Goal: Task Accomplishment & Management: Use online tool/utility

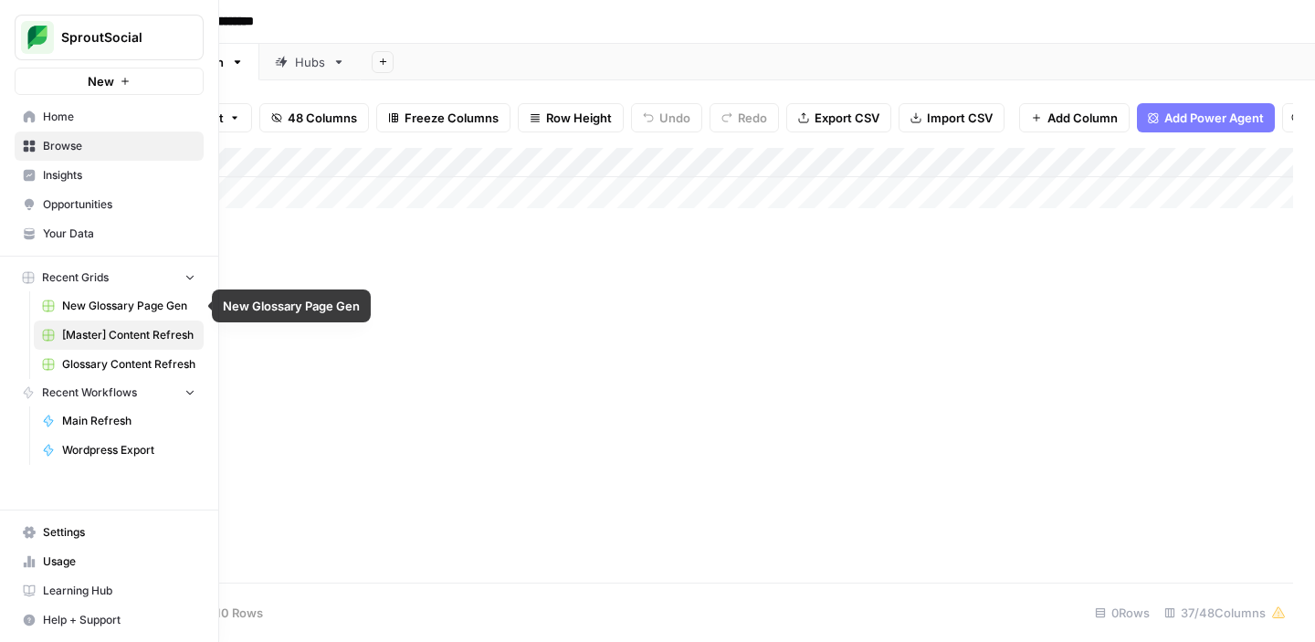
click at [108, 306] on span "New Glossary Page Gen" at bounding box center [128, 306] width 133 height 16
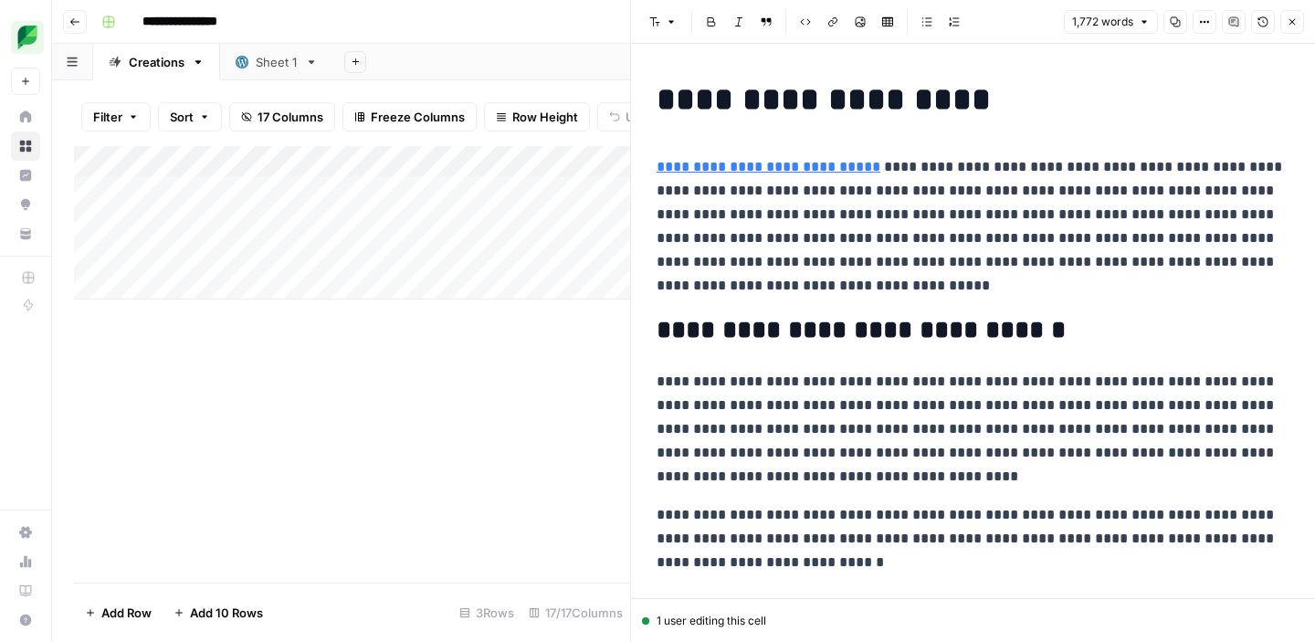
click at [215, 250] on div "Add Column" at bounding box center [352, 222] width 556 height 153
click at [1291, 18] on icon "button" at bounding box center [1292, 21] width 11 height 11
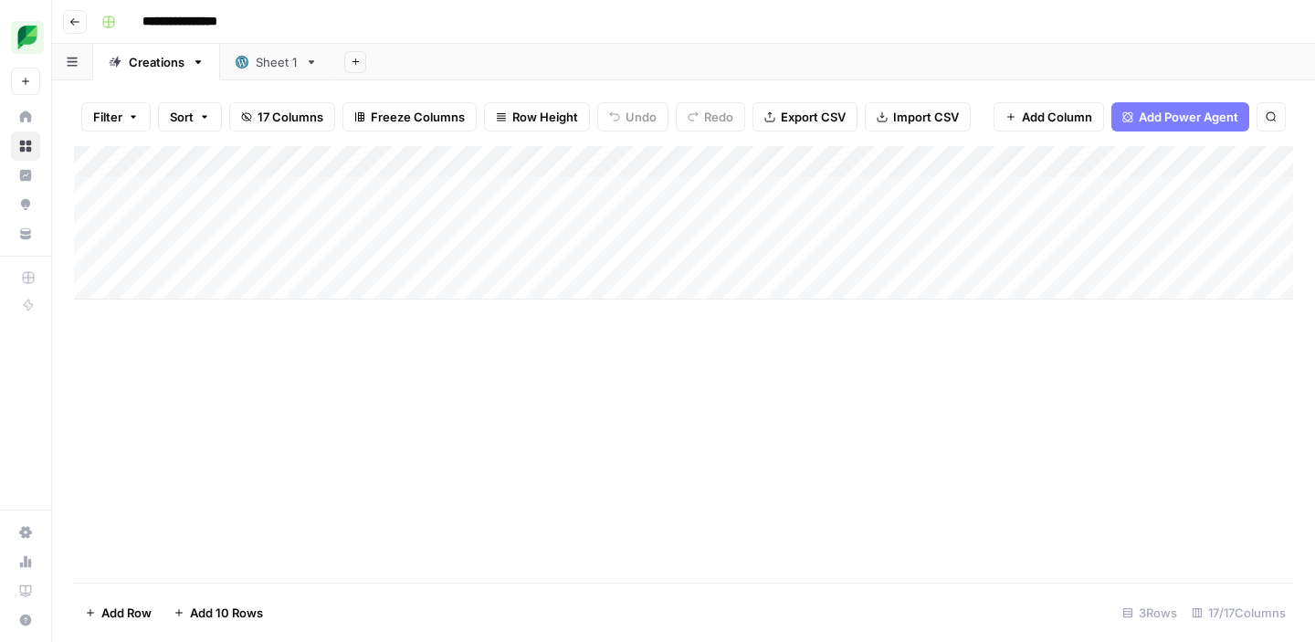
click at [285, 258] on div "Add Column" at bounding box center [683, 222] width 1219 height 153
click at [285, 258] on textarea at bounding box center [283, 255] width 292 height 26
paste textarea "**********"
type textarea "**********"
click at [480, 257] on div "Add Column" at bounding box center [683, 222] width 1219 height 153
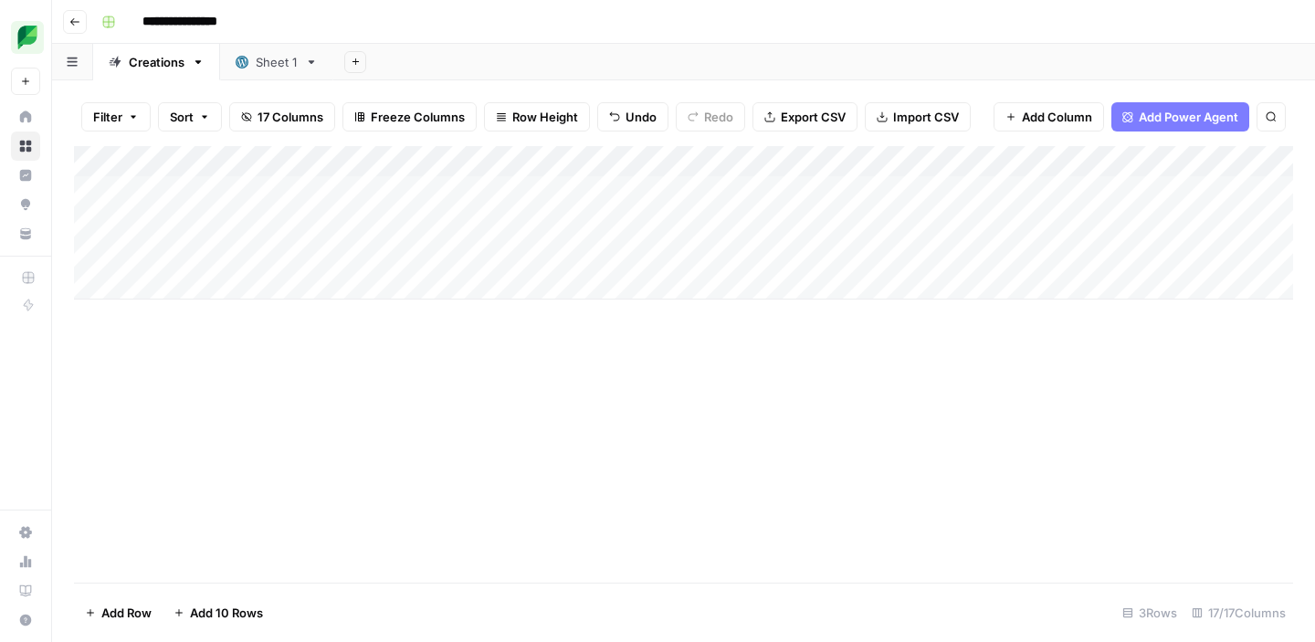
click at [266, 247] on div "Add Column" at bounding box center [683, 222] width 1219 height 153
click at [268, 255] on div "Add Column" at bounding box center [683, 222] width 1219 height 153
click at [268, 255] on textarea "**********" at bounding box center [283, 255] width 292 height 26
click at [383, 379] on div "Add Column" at bounding box center [683, 364] width 1219 height 437
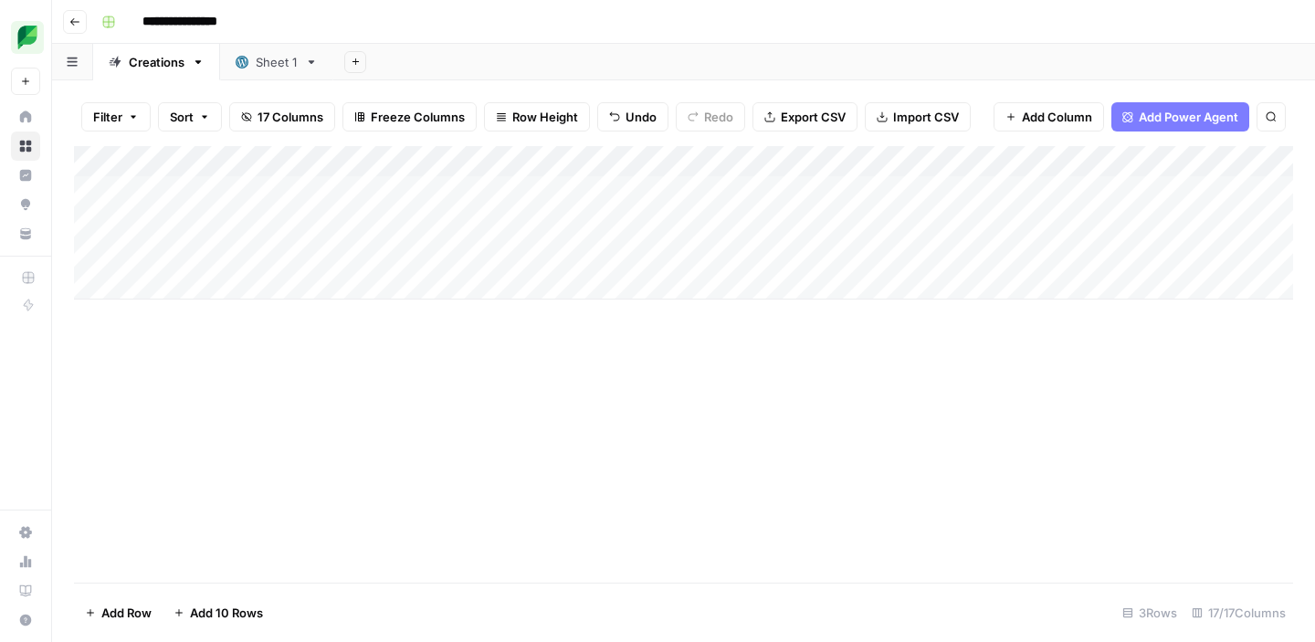
click at [298, 393] on div "Add Column" at bounding box center [683, 364] width 1219 height 437
click at [423, 294] on div "Add Column" at bounding box center [683, 222] width 1219 height 153
click at [423, 434] on div "Add Column" at bounding box center [683, 364] width 1219 height 437
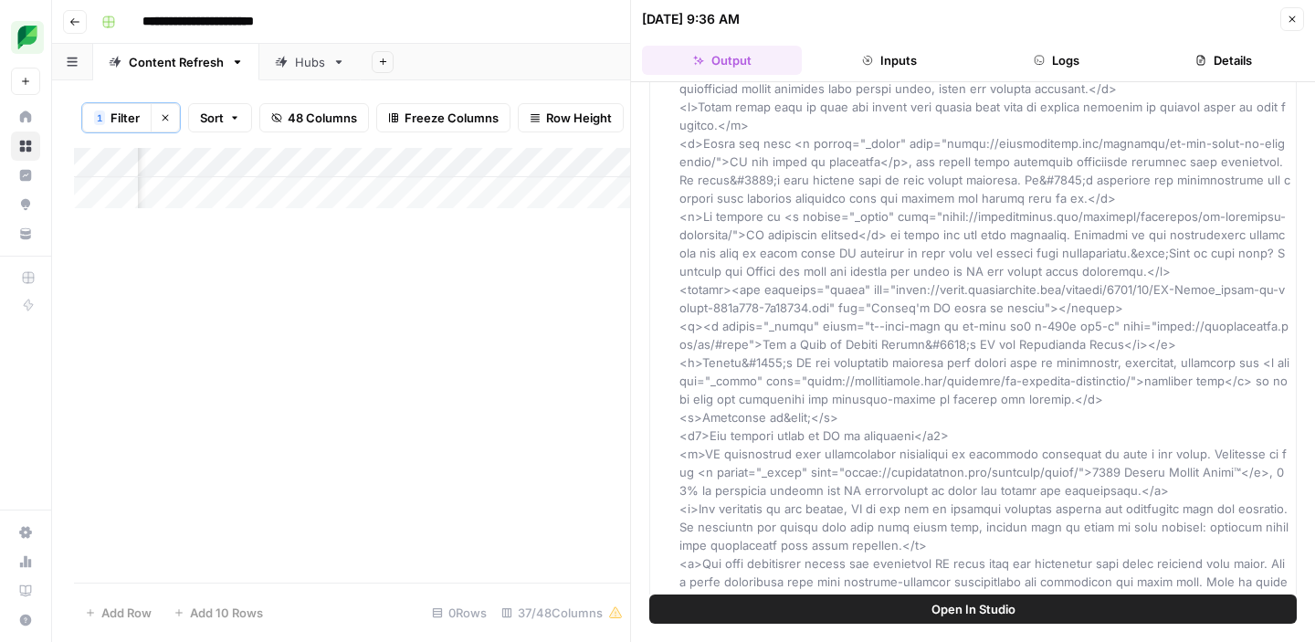
scroll to position [516, 0]
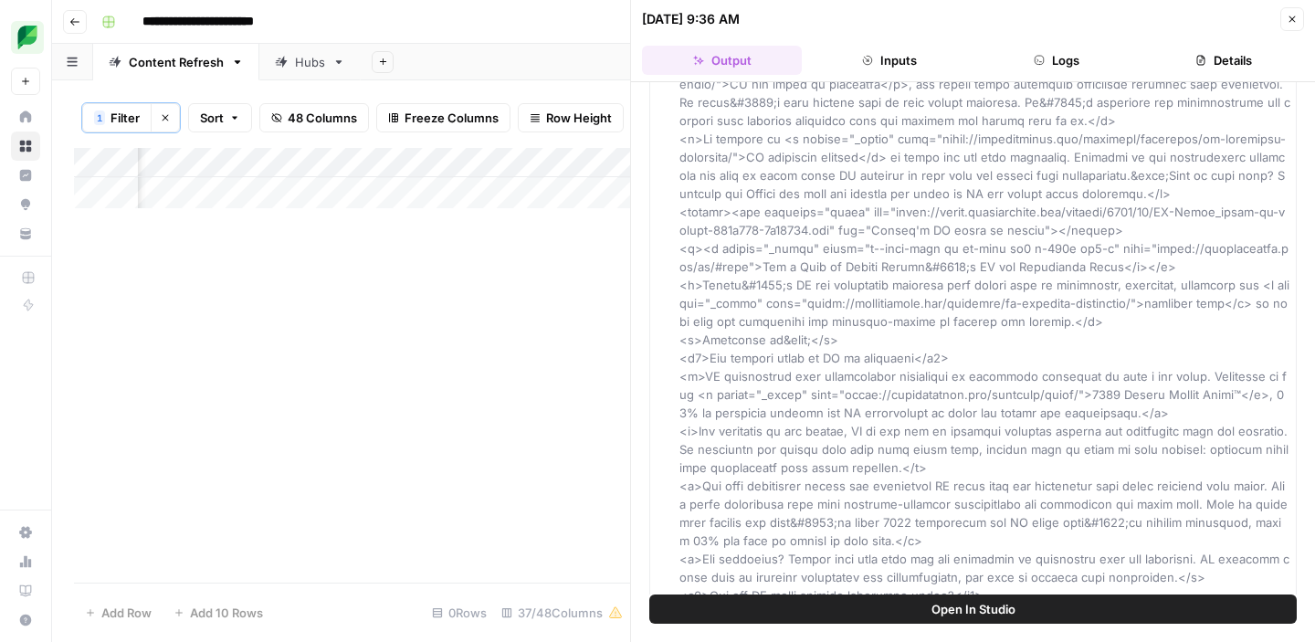
click at [1292, 20] on icon "button" at bounding box center [1292, 19] width 11 height 11
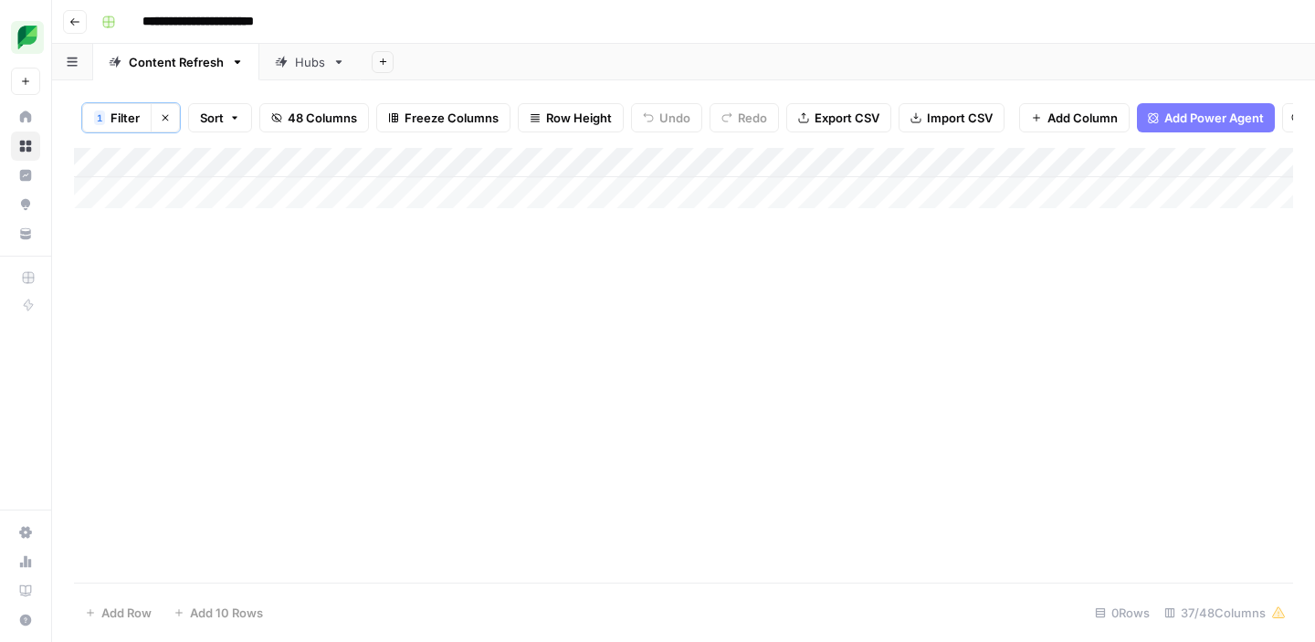
click at [164, 123] on button "Clear filters" at bounding box center [165, 117] width 29 height 29
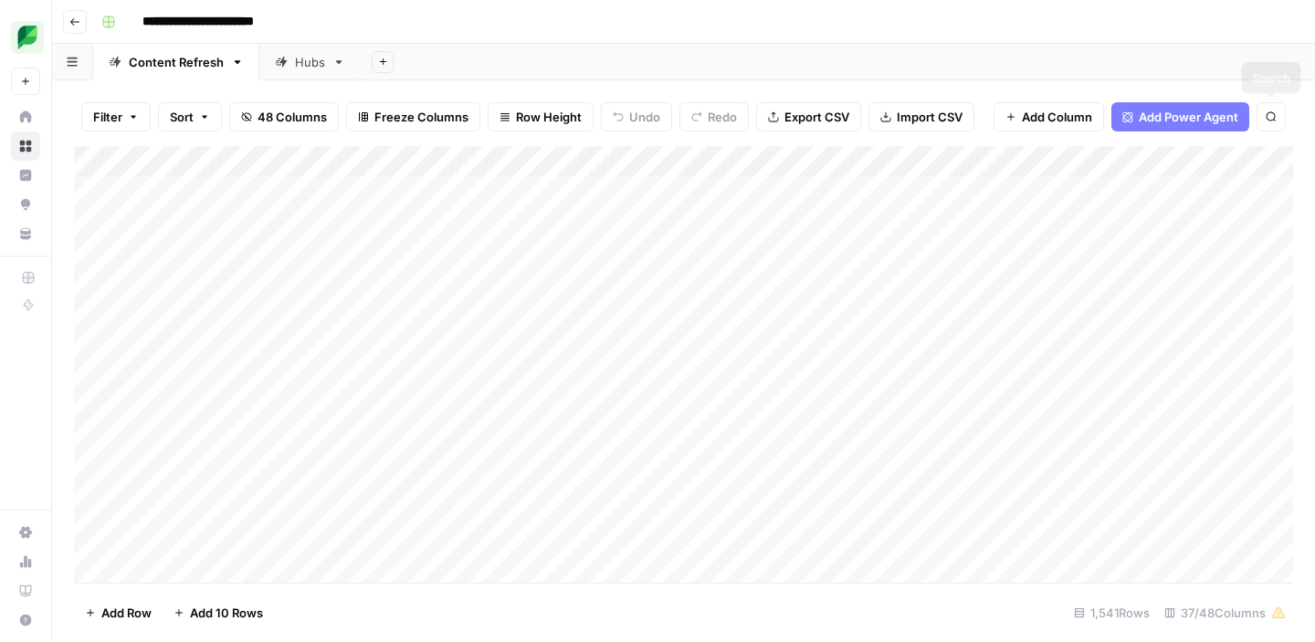
click at [1267, 113] on icon "button" at bounding box center [1271, 116] width 11 height 11
type input "**********"
click at [300, 56] on div "Hubs" at bounding box center [310, 62] width 30 height 18
click at [169, 76] on link "Content Refresh" at bounding box center [176, 62] width 166 height 37
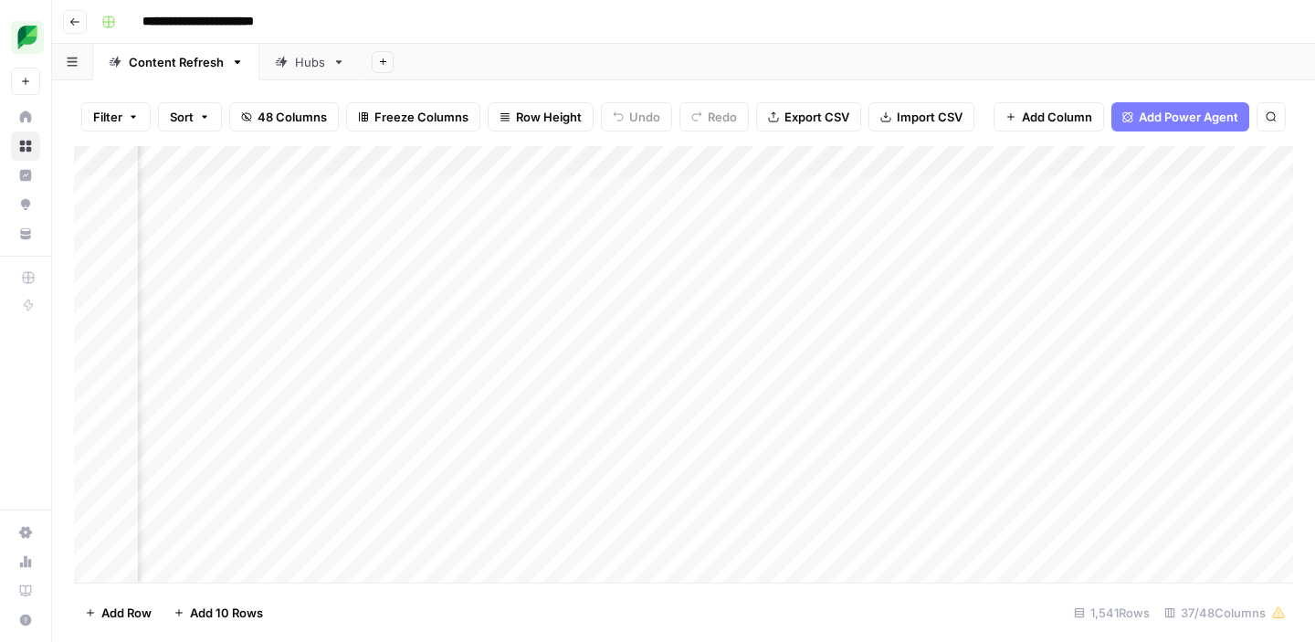
scroll to position [0, 2243]
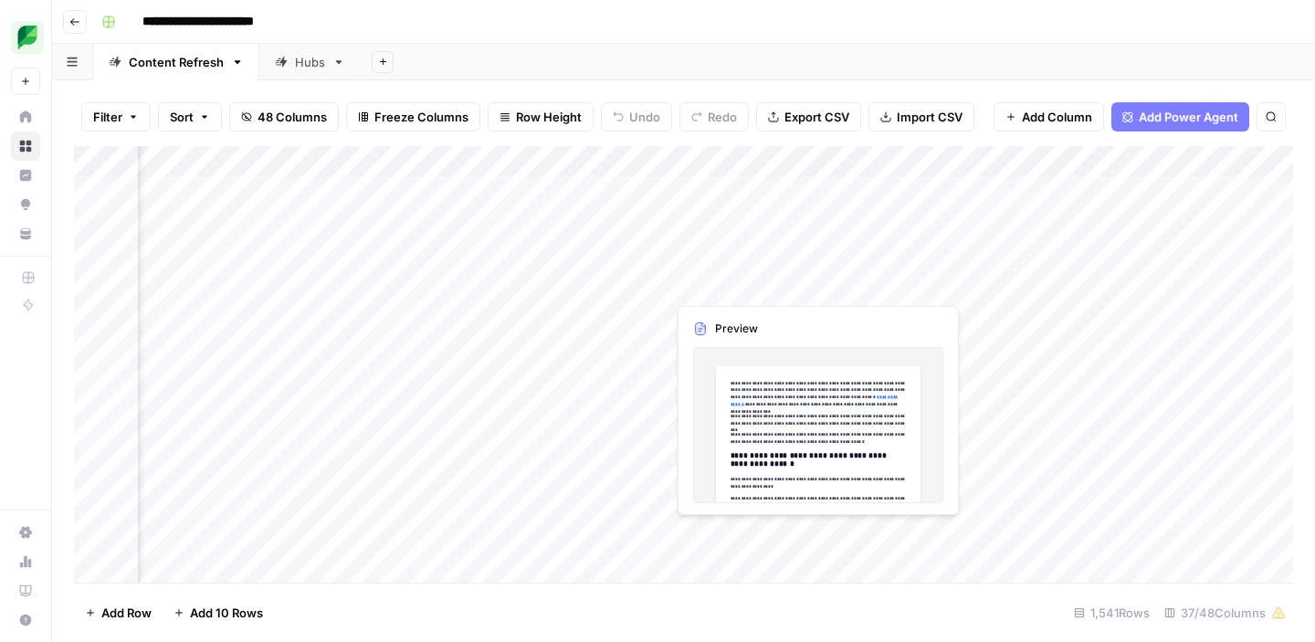
click at [695, 293] on div "Add Column" at bounding box center [683, 364] width 1219 height 437
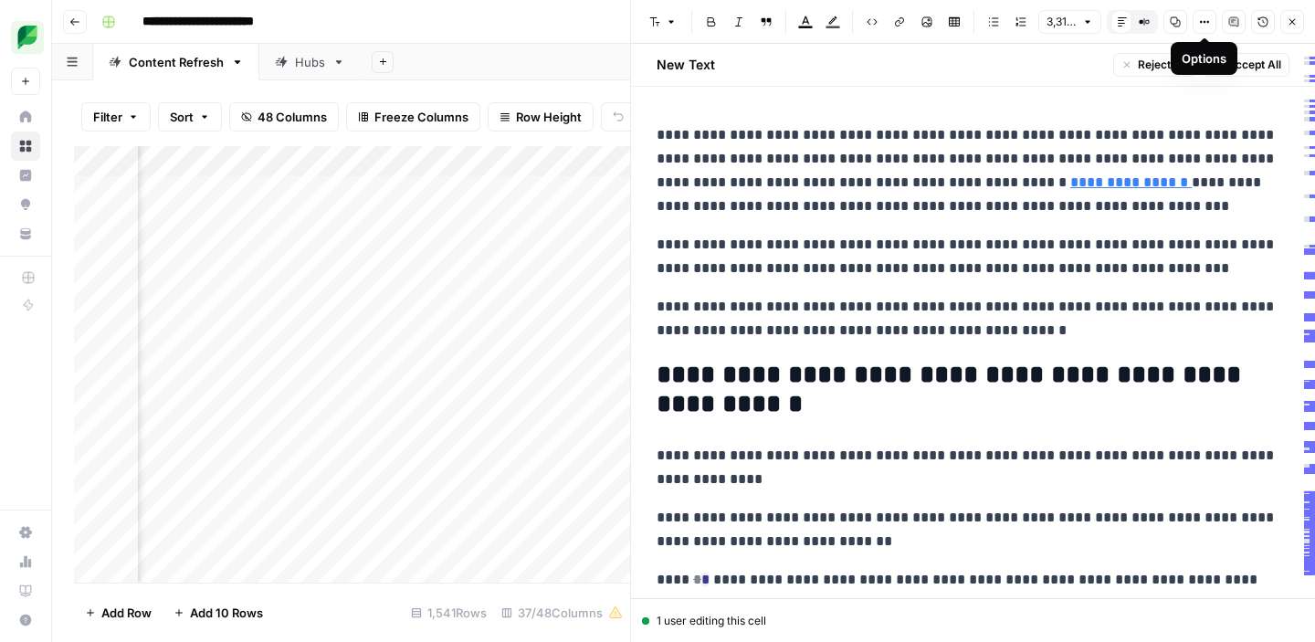
click at [1199, 22] on icon "button" at bounding box center [1204, 21] width 11 height 11
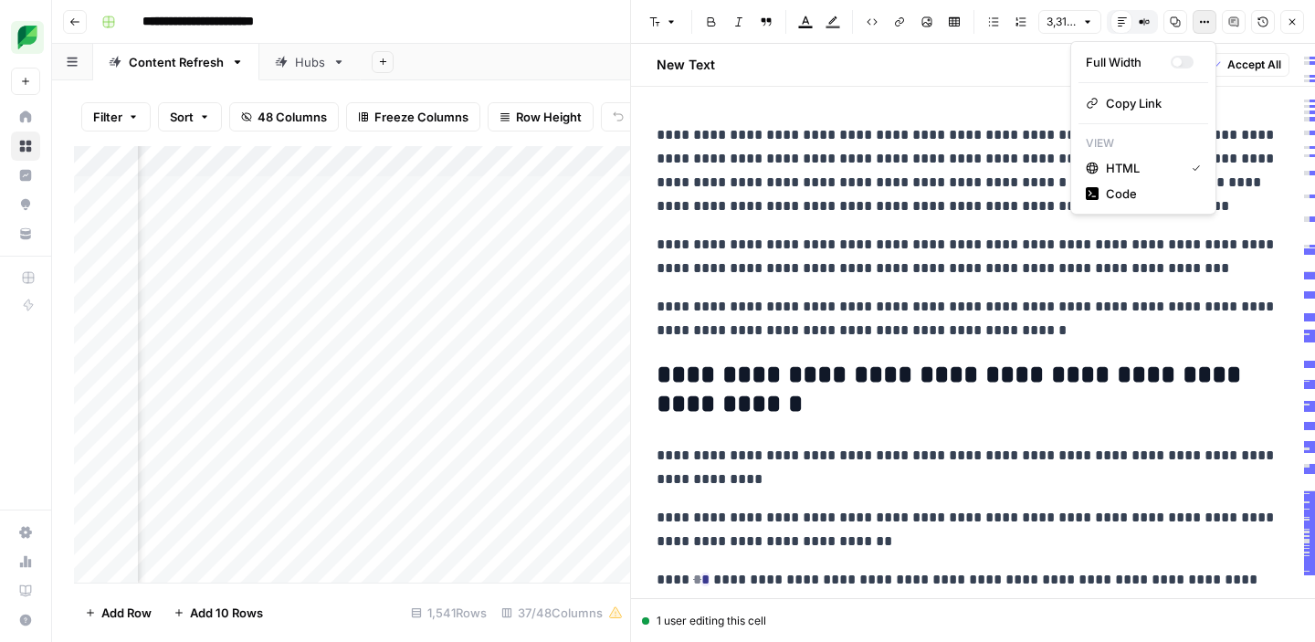
click at [1209, 27] on button "Options" at bounding box center [1205, 22] width 24 height 24
click at [543, 55] on div "Add Sheet" at bounding box center [838, 62] width 954 height 37
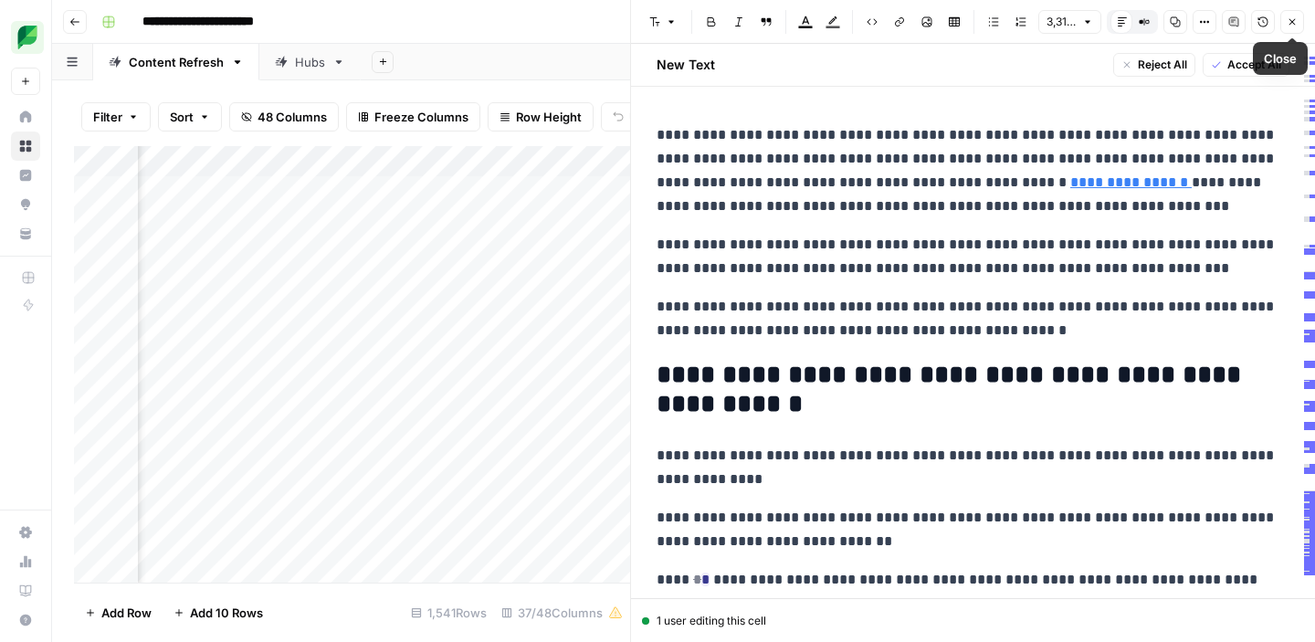
click at [1301, 20] on button "Close" at bounding box center [1292, 22] width 24 height 24
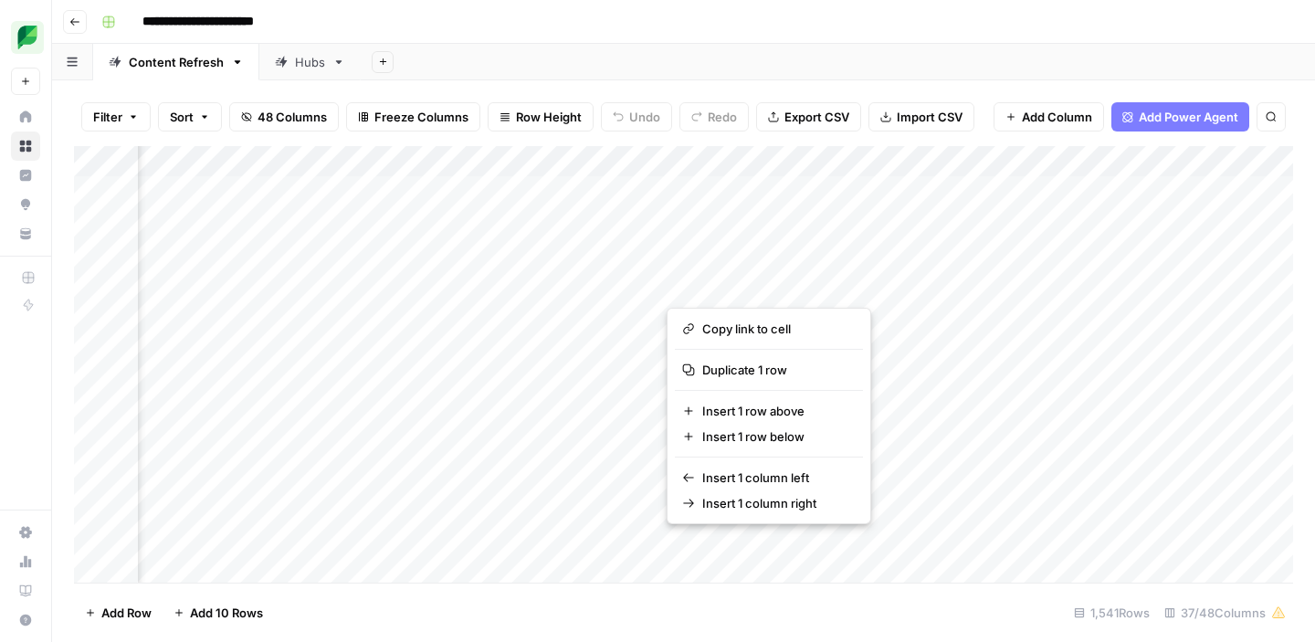
click at [415, 284] on div "Add Column" at bounding box center [683, 364] width 1219 height 437
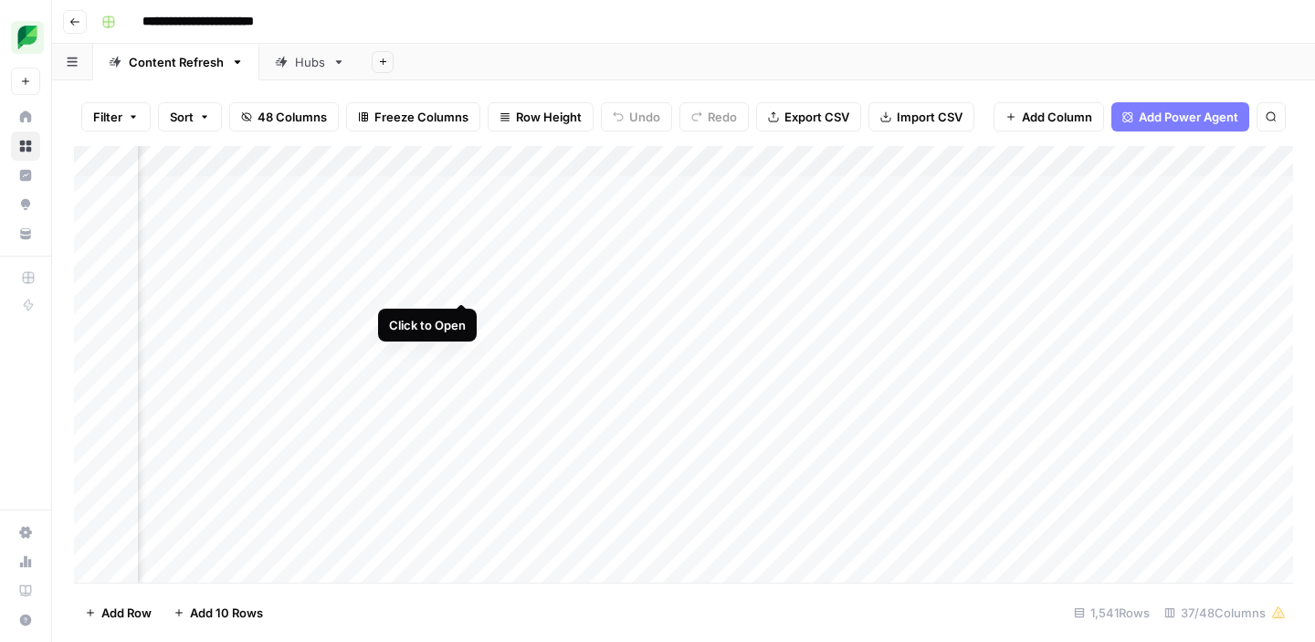
click at [461, 281] on div "Add Column" at bounding box center [683, 364] width 1219 height 437
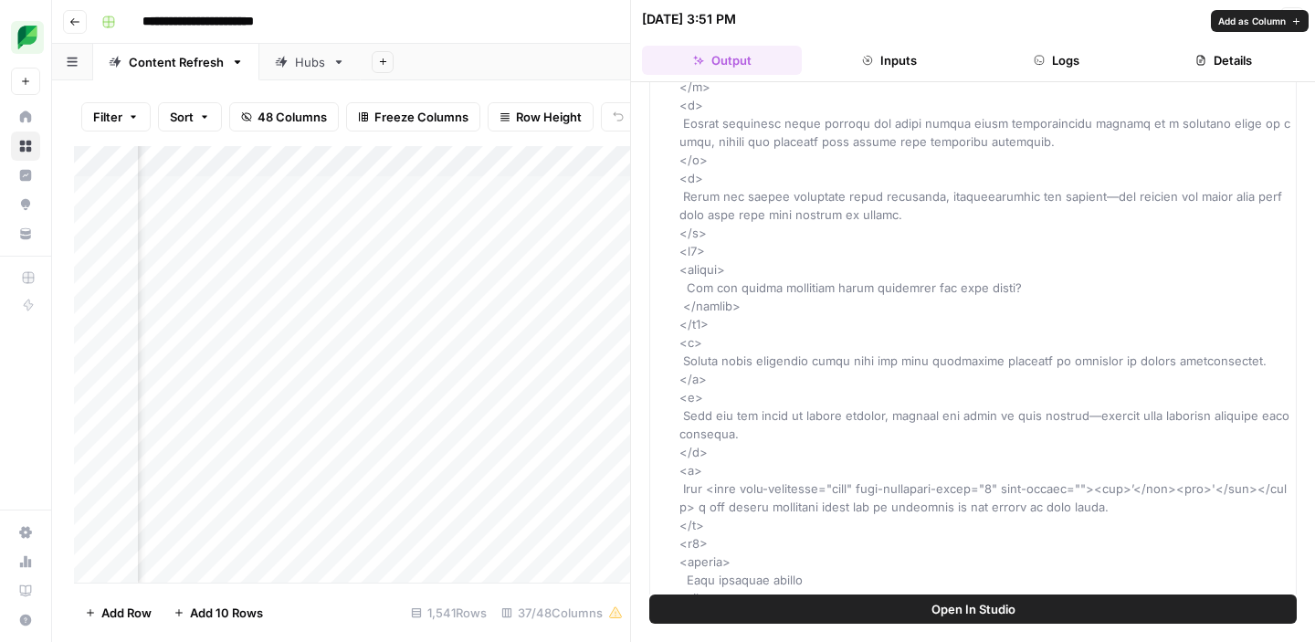
scroll to position [393, 0]
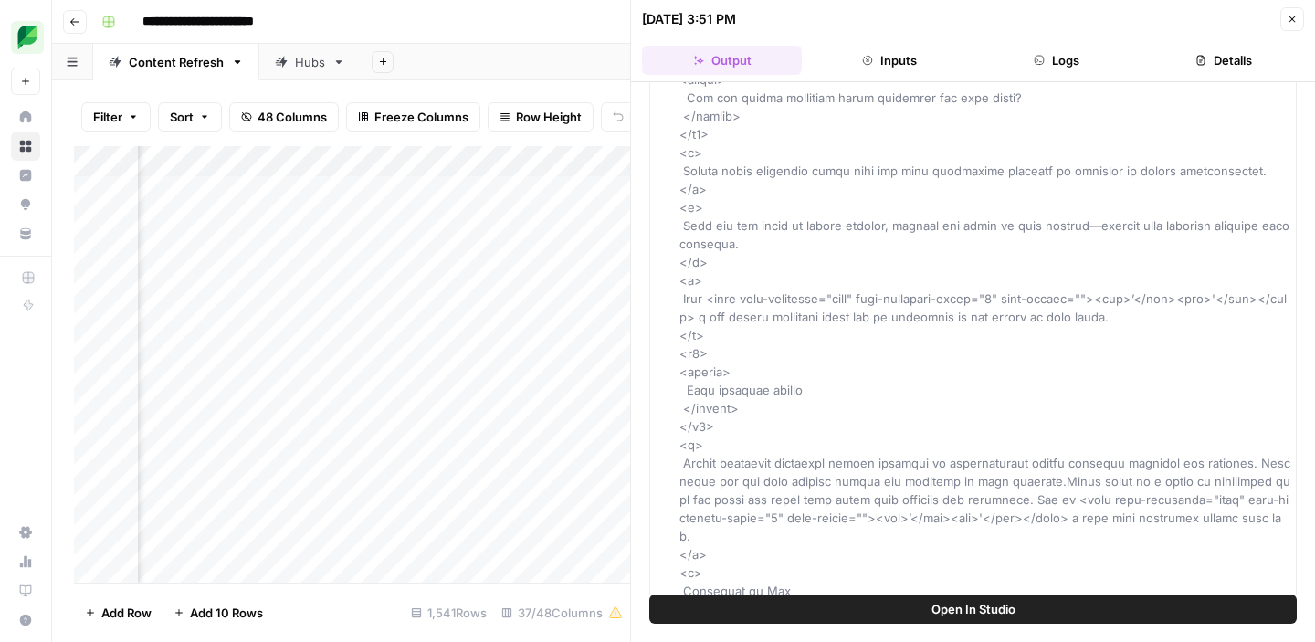
click at [924, 62] on button "Inputs" at bounding box center [889, 60] width 160 height 29
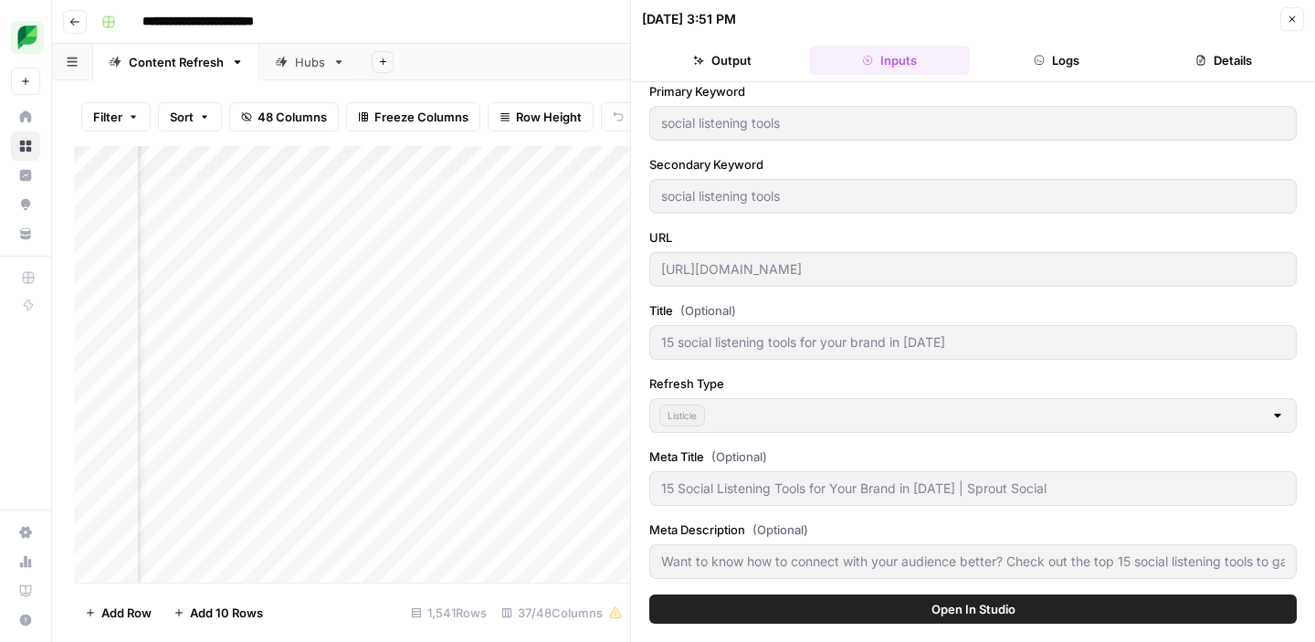
scroll to position [448, 0]
click at [1052, 55] on button "Logs" at bounding box center [1057, 60] width 160 height 29
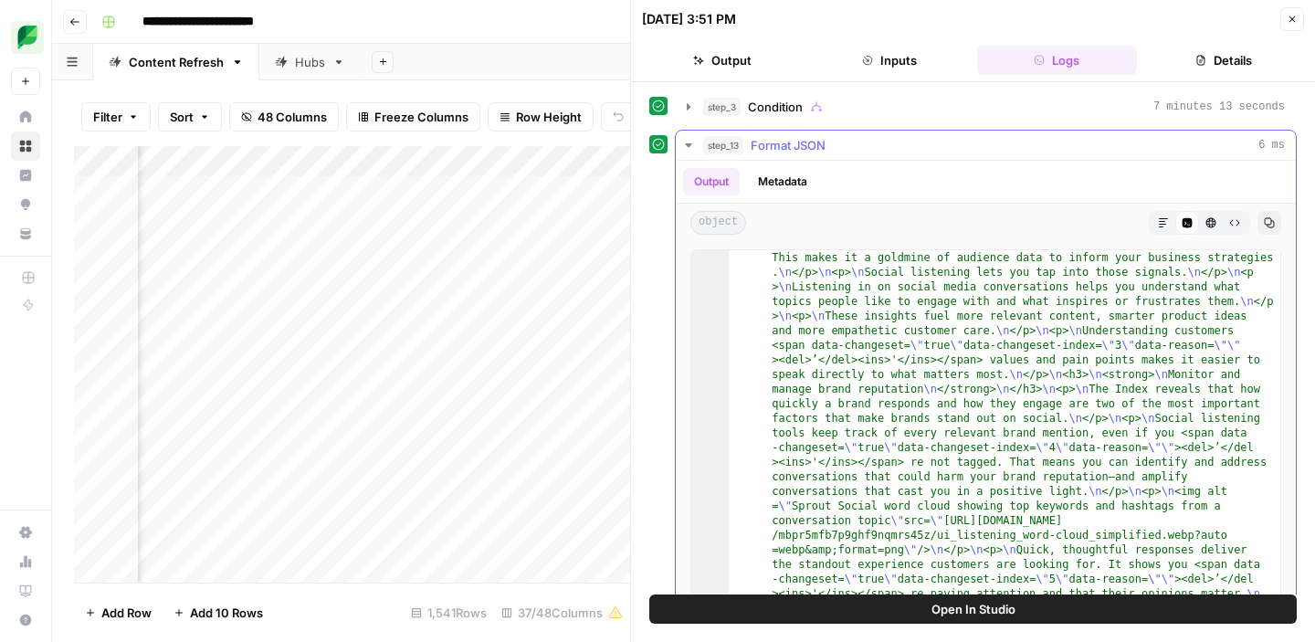
scroll to position [545, 0]
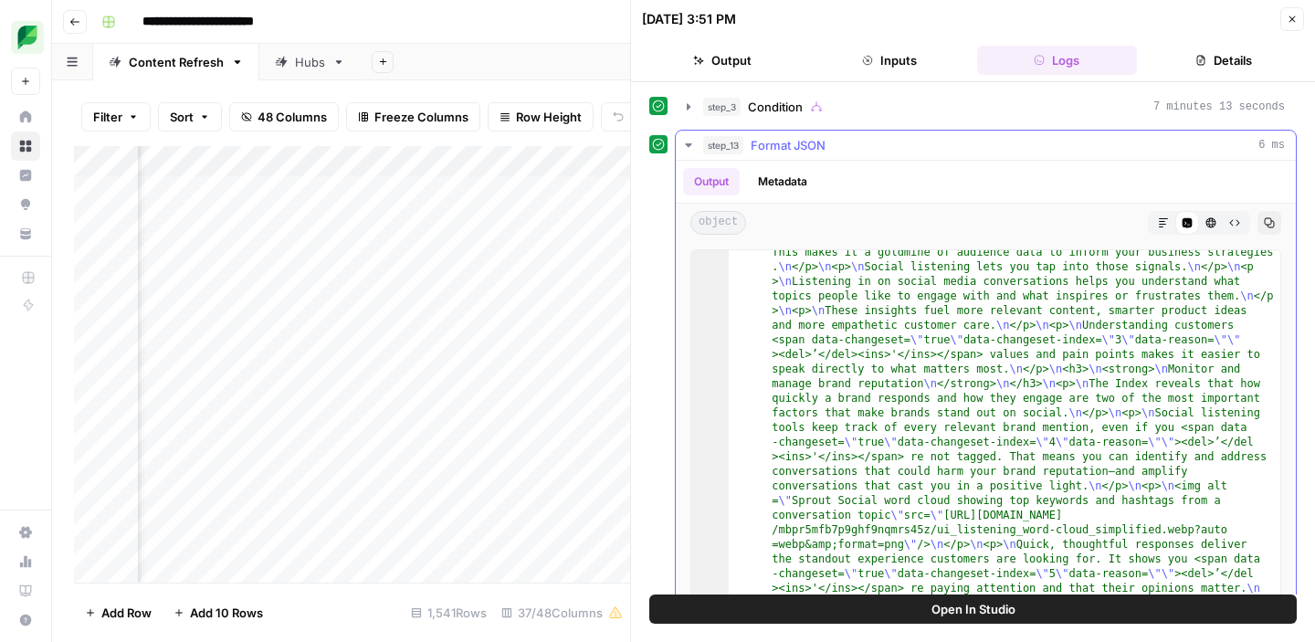
click at [686, 142] on icon "button" at bounding box center [688, 145] width 15 height 15
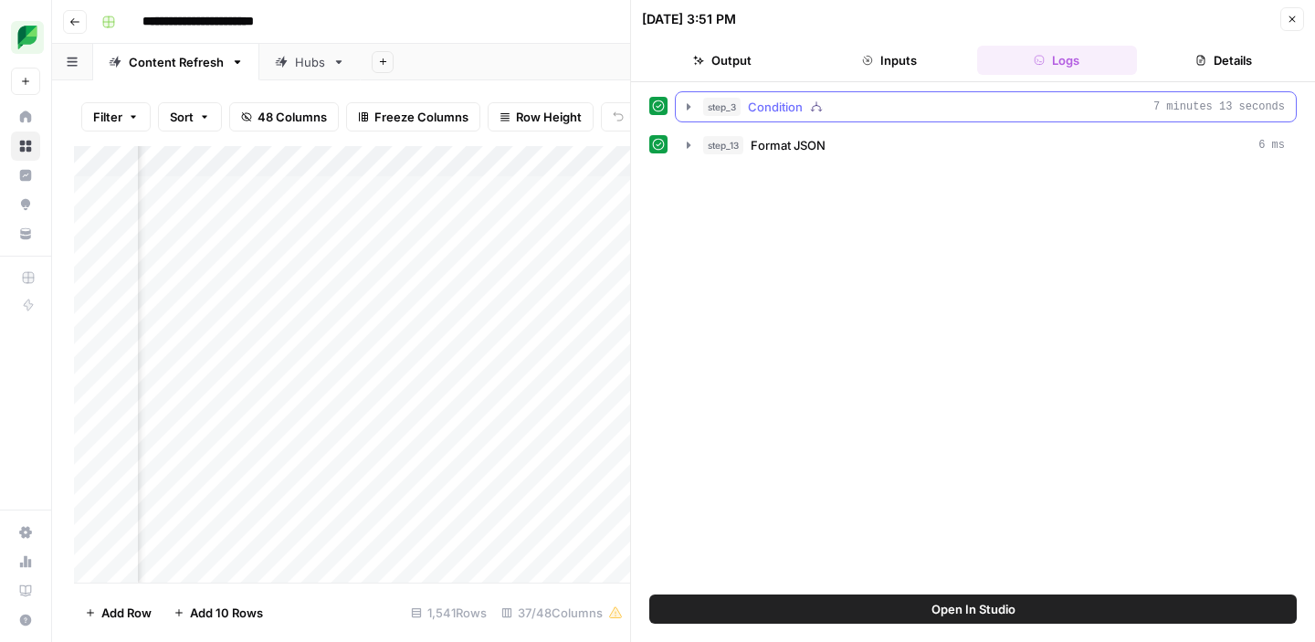
click at [692, 111] on icon "button" at bounding box center [688, 107] width 15 height 15
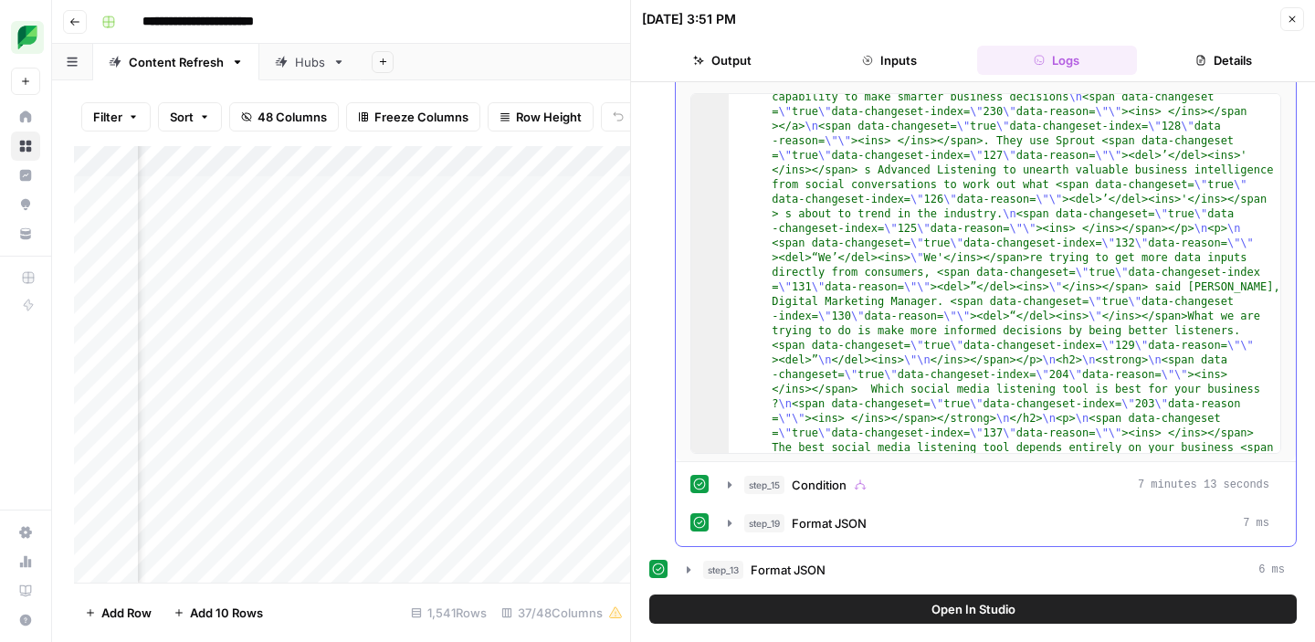
scroll to position [8590, 0]
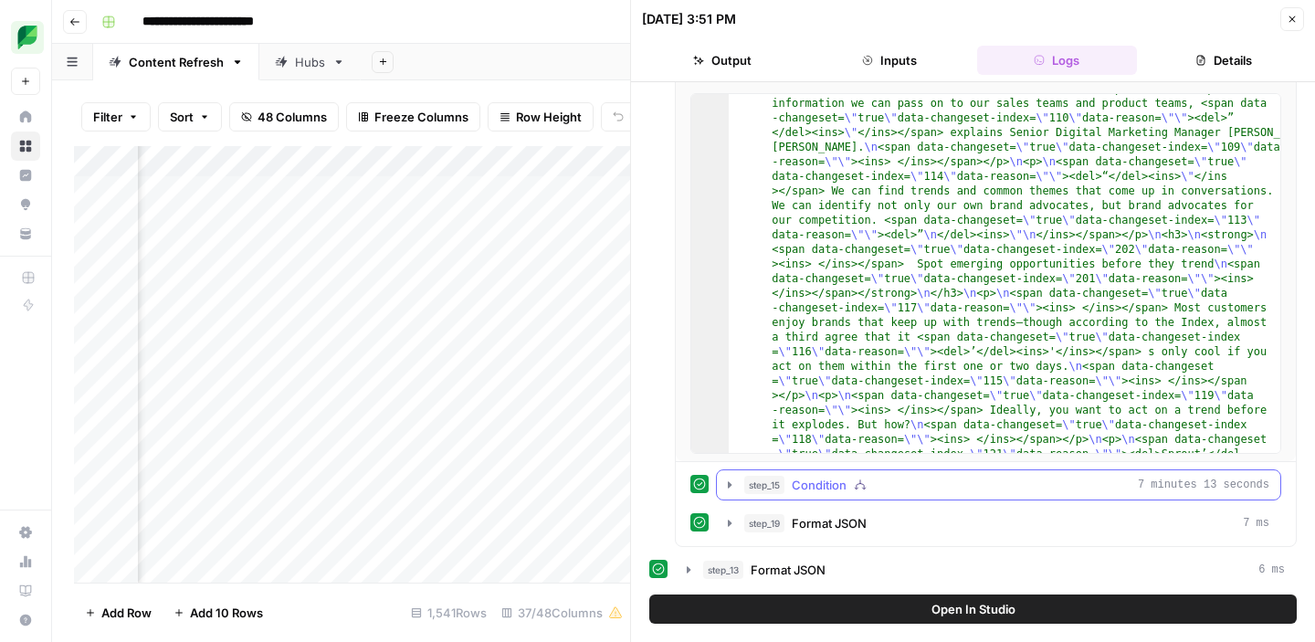
click at [732, 487] on icon "button" at bounding box center [729, 485] width 15 height 15
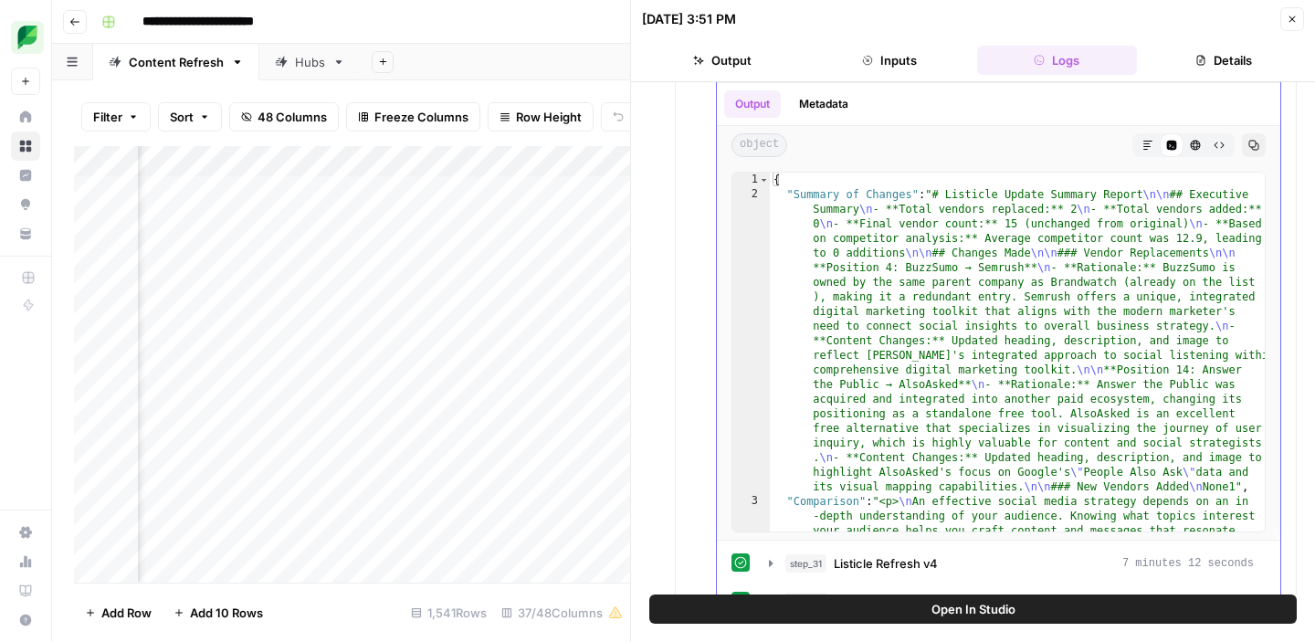
scroll to position [660, 0]
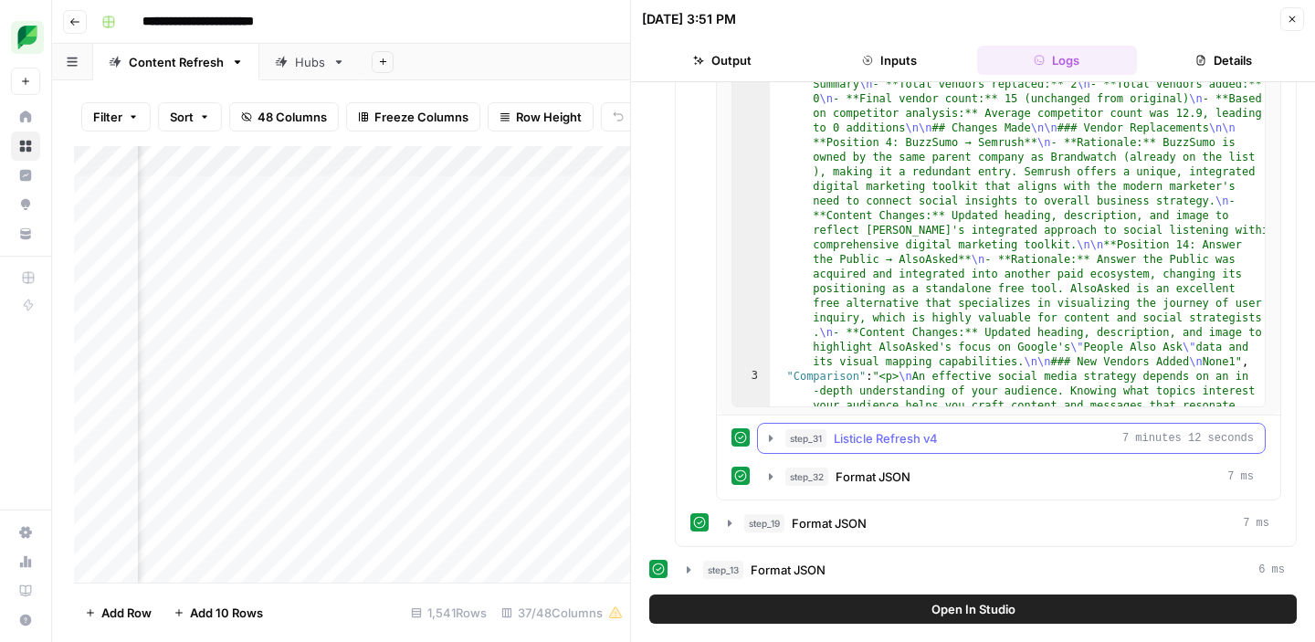
click at [771, 439] on icon "button" at bounding box center [771, 438] width 4 height 6
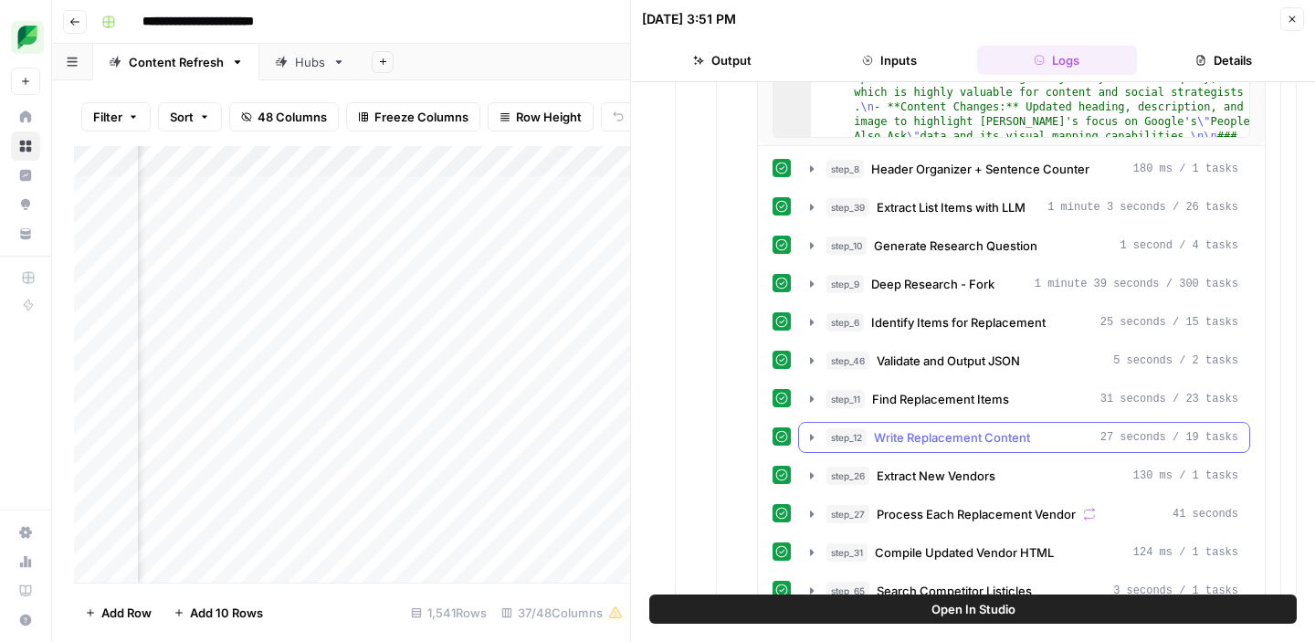
scroll to position [1352, 0]
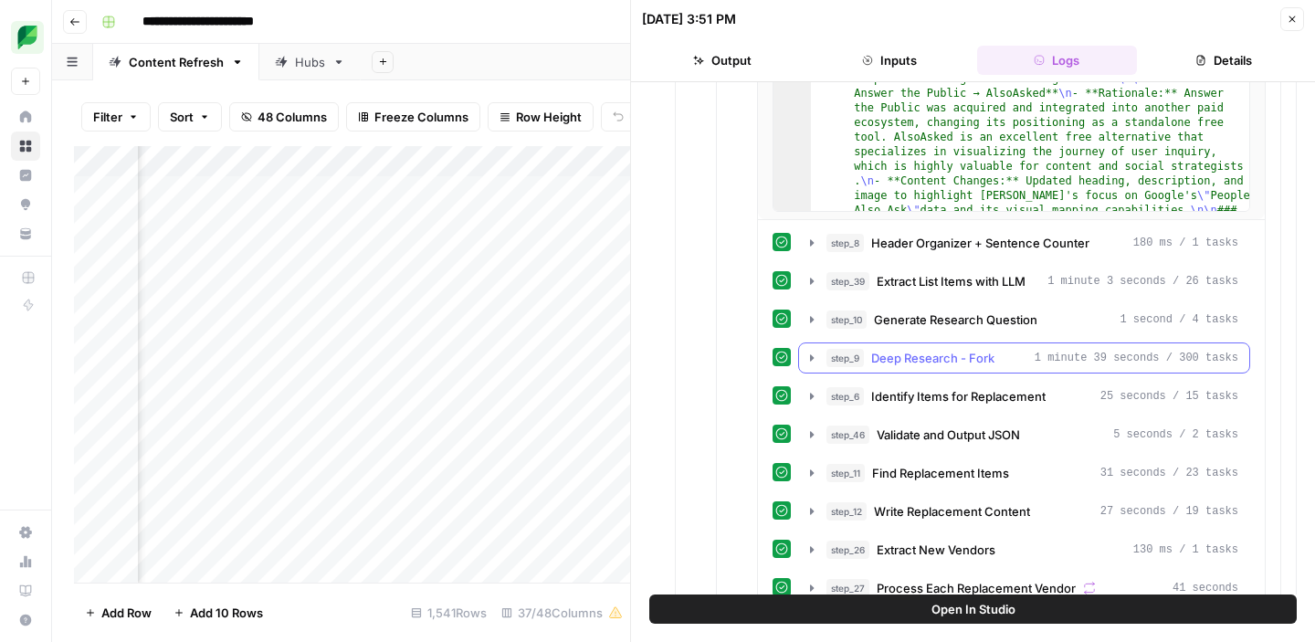
click at [810, 357] on icon "button" at bounding box center [812, 357] width 4 height 6
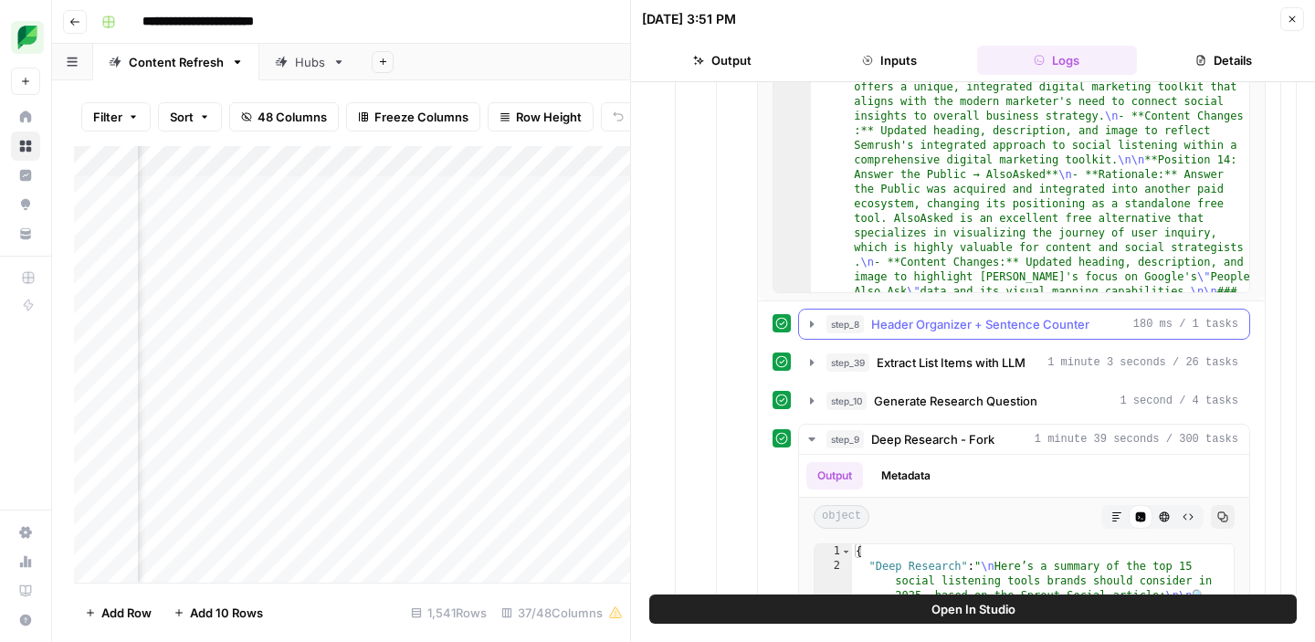
scroll to position [1233, 0]
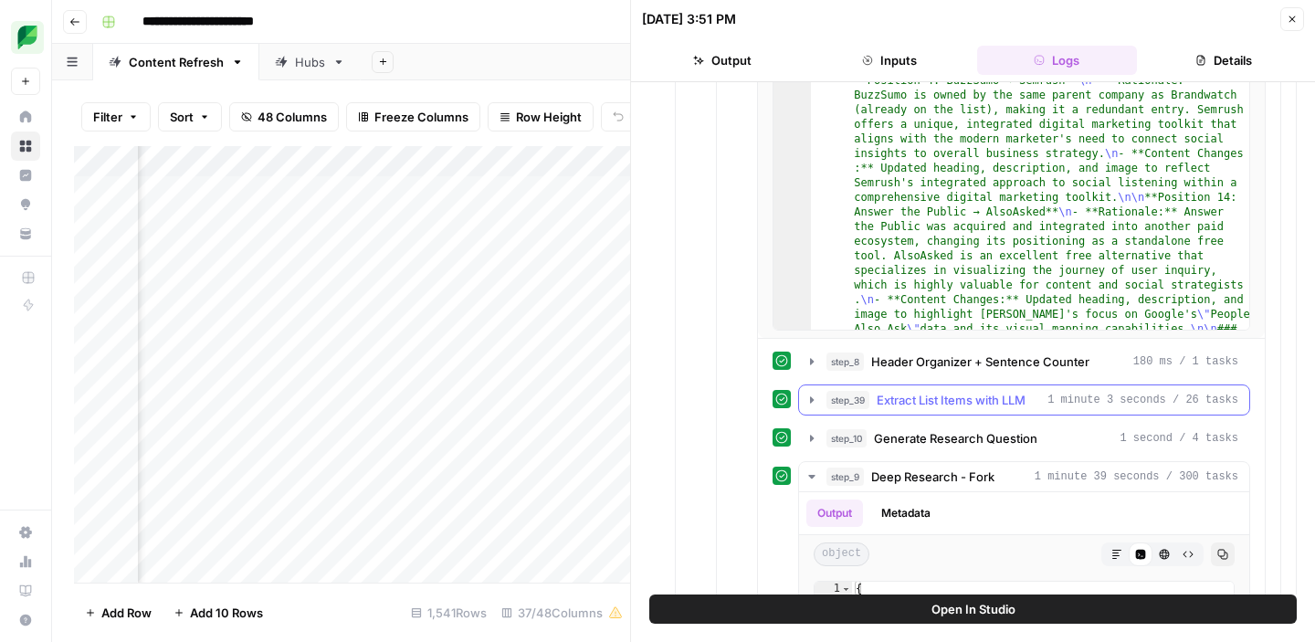
click at [814, 402] on icon "button" at bounding box center [812, 400] width 15 height 15
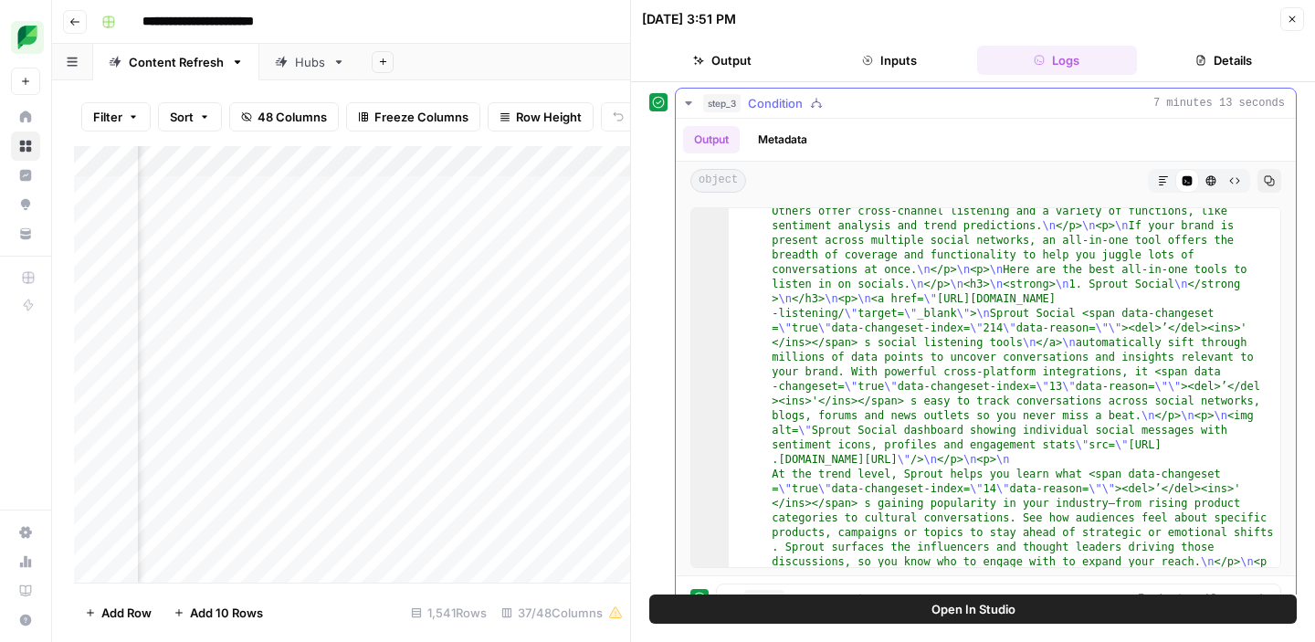
scroll to position [1717, 0]
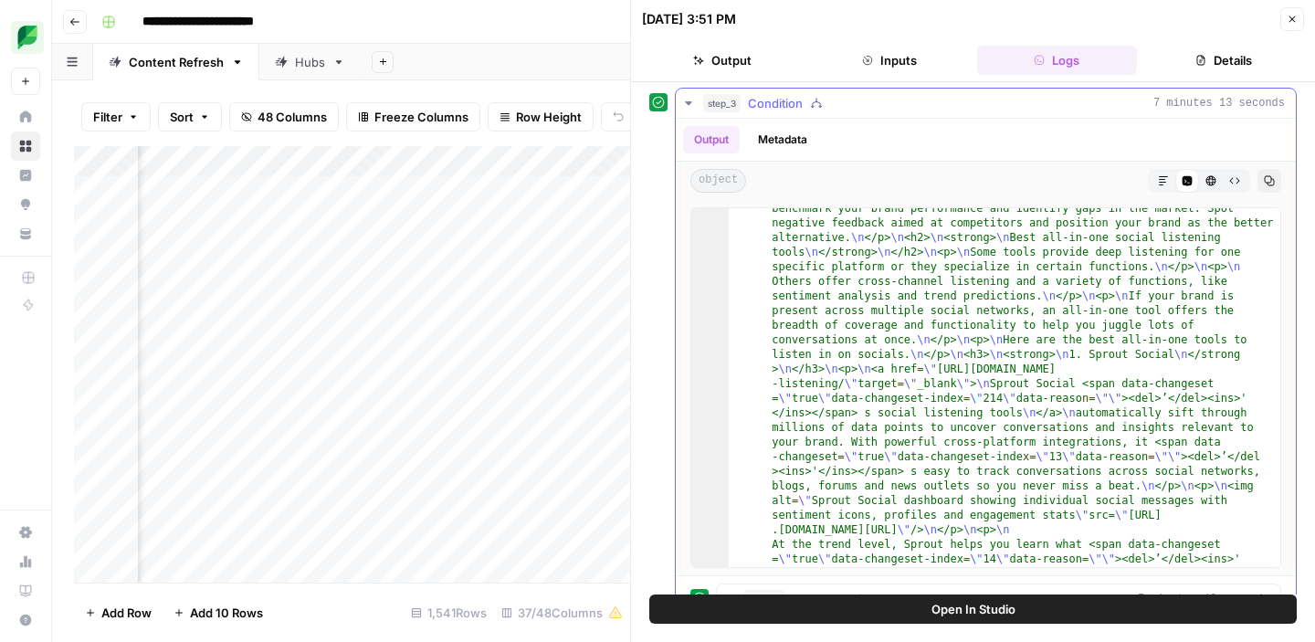
click at [687, 102] on icon "button" at bounding box center [688, 103] width 6 height 4
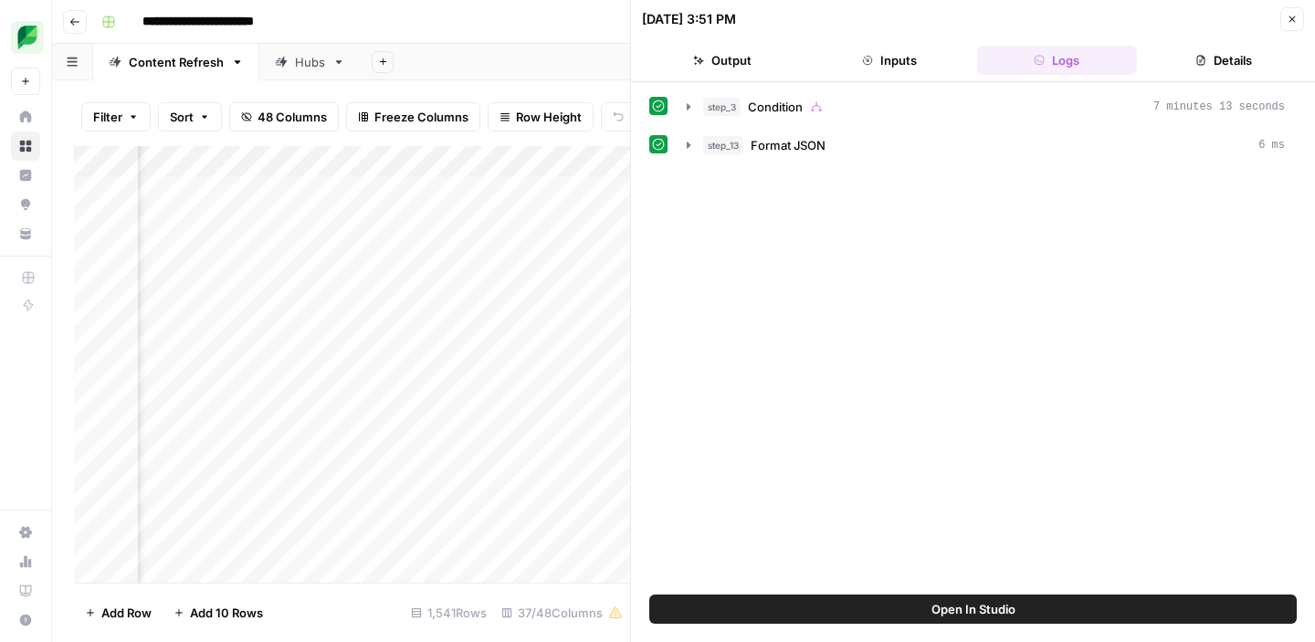
click at [887, 68] on button "Inputs" at bounding box center [889, 60] width 160 height 29
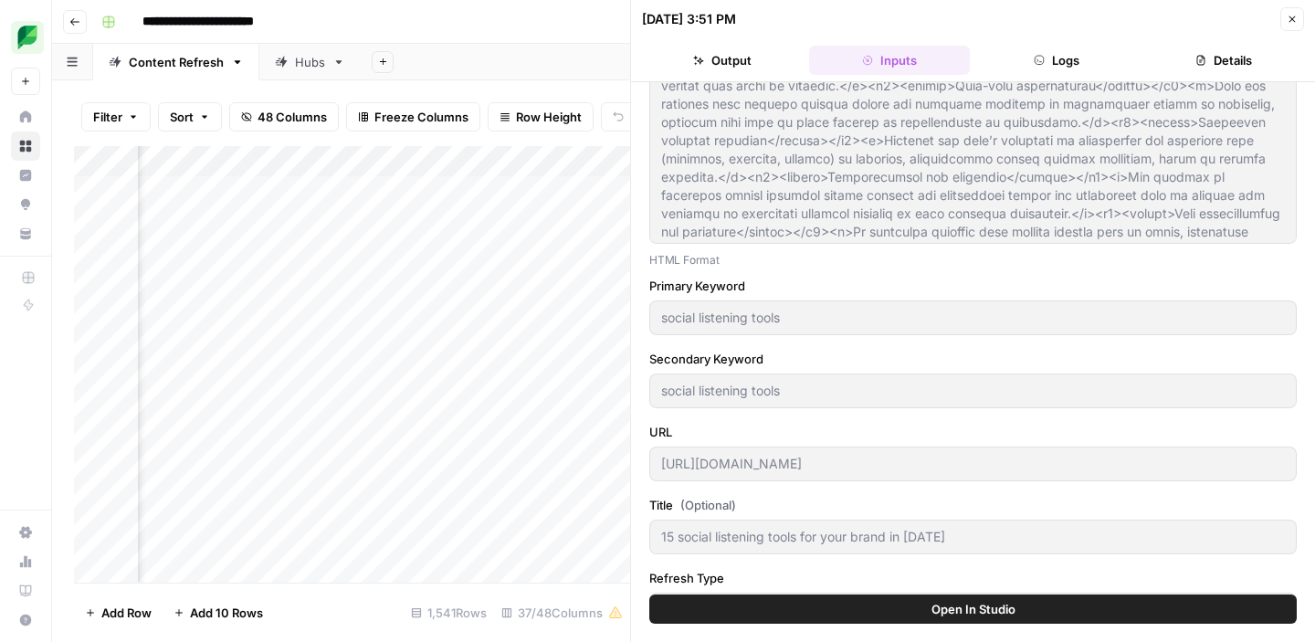
scroll to position [4367, 0]
click at [732, 57] on button "Output" at bounding box center [722, 60] width 160 height 29
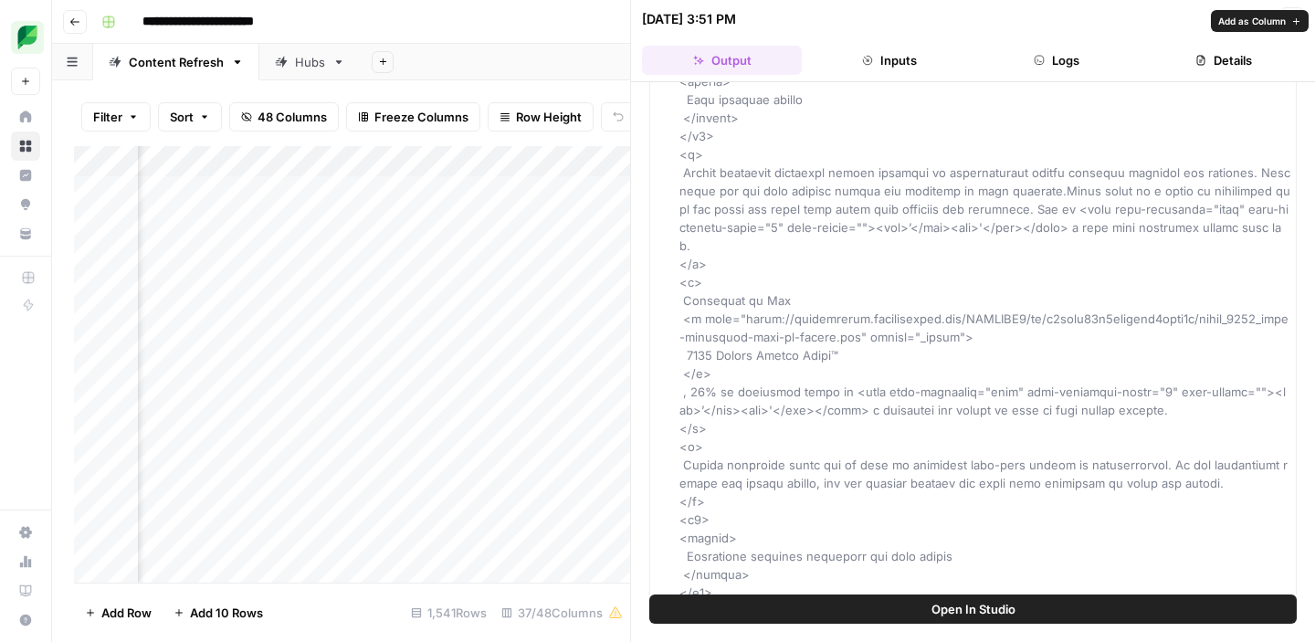
scroll to position [590, 0]
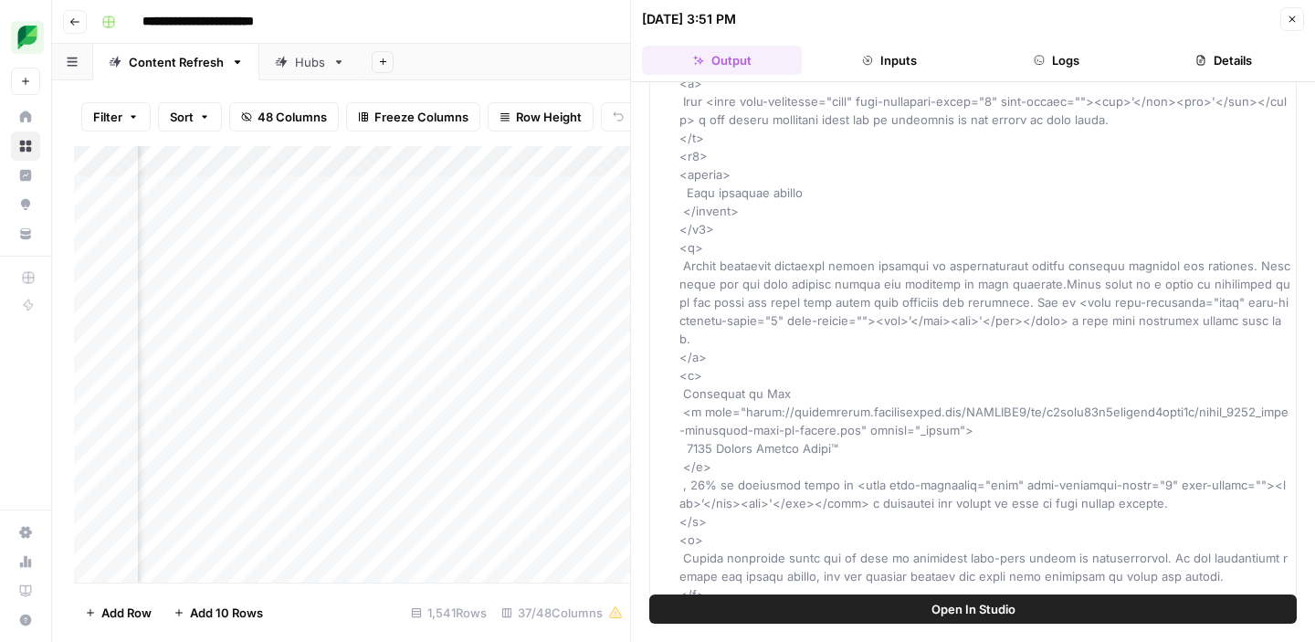
click at [1060, 63] on button "Logs" at bounding box center [1057, 60] width 160 height 29
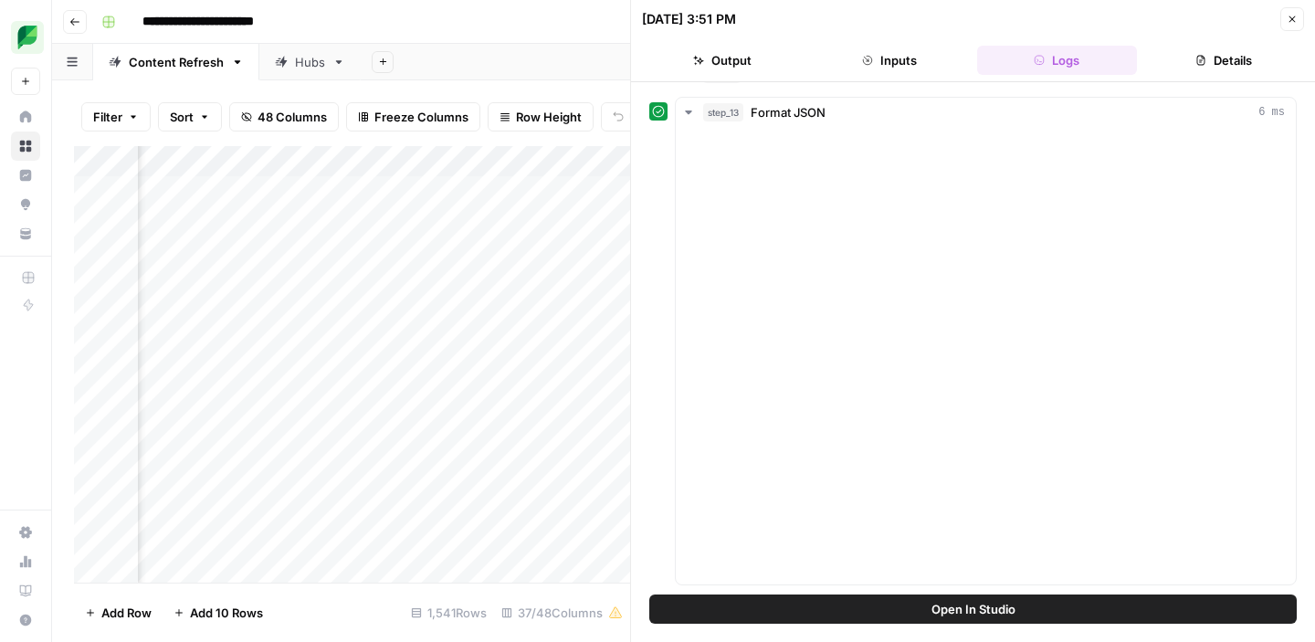
scroll to position [0, 0]
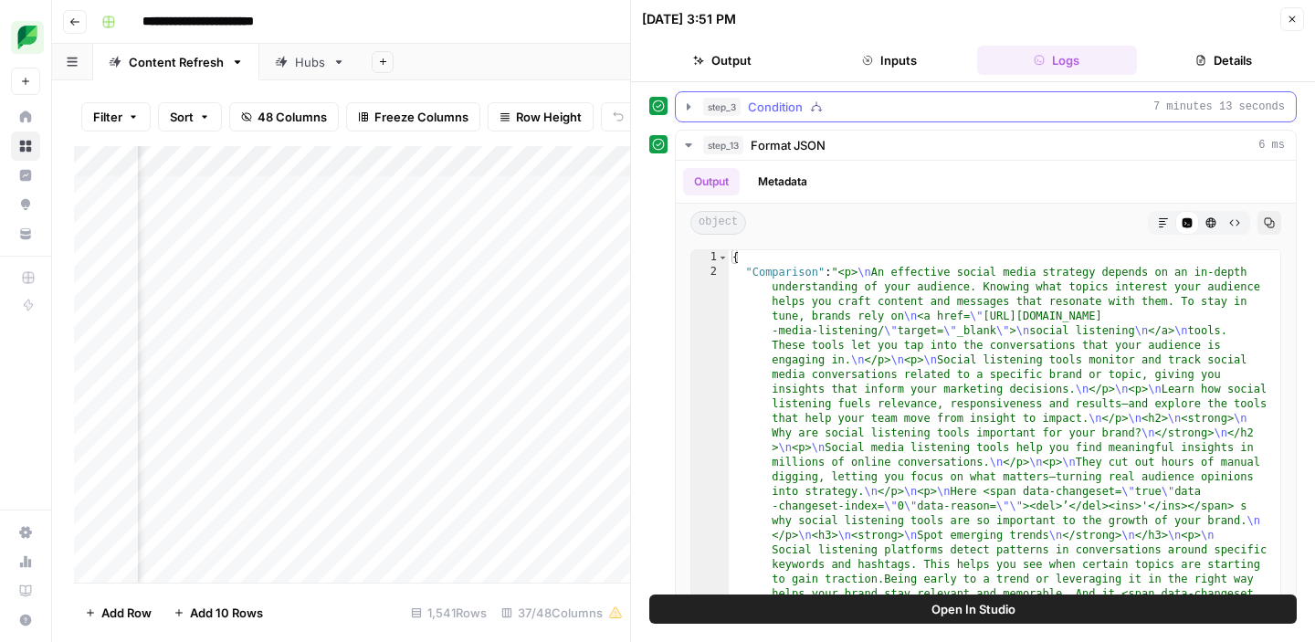
click at [687, 111] on icon "button" at bounding box center [688, 107] width 15 height 15
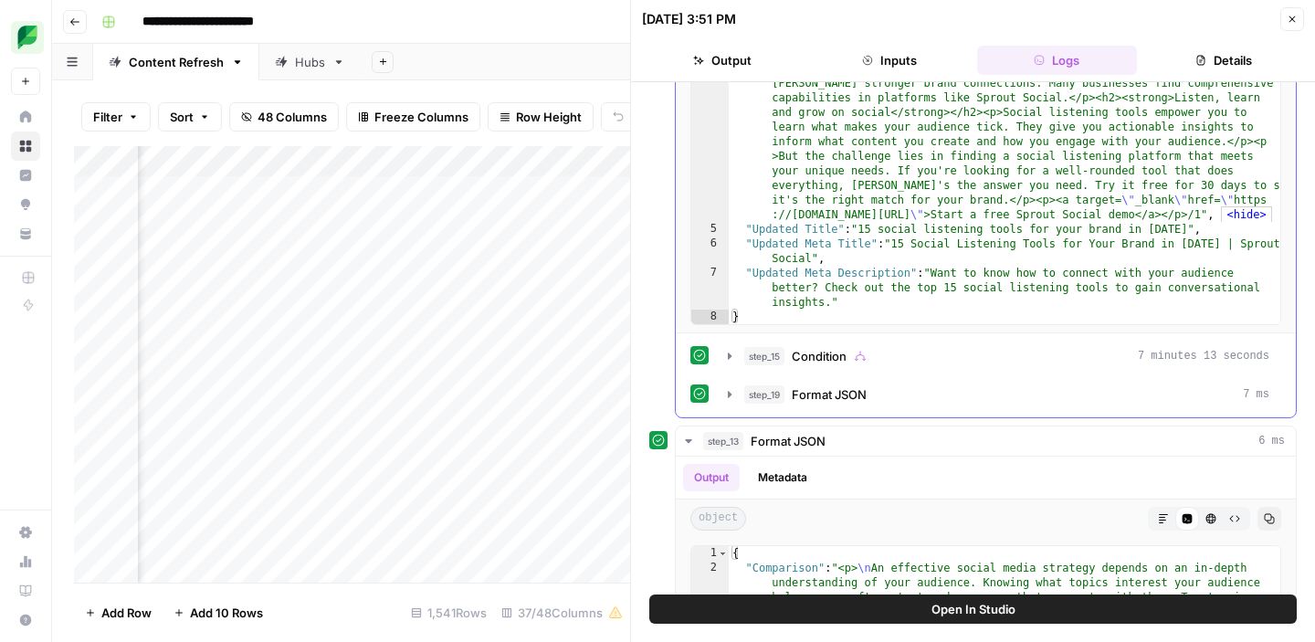
scroll to position [262, 0]
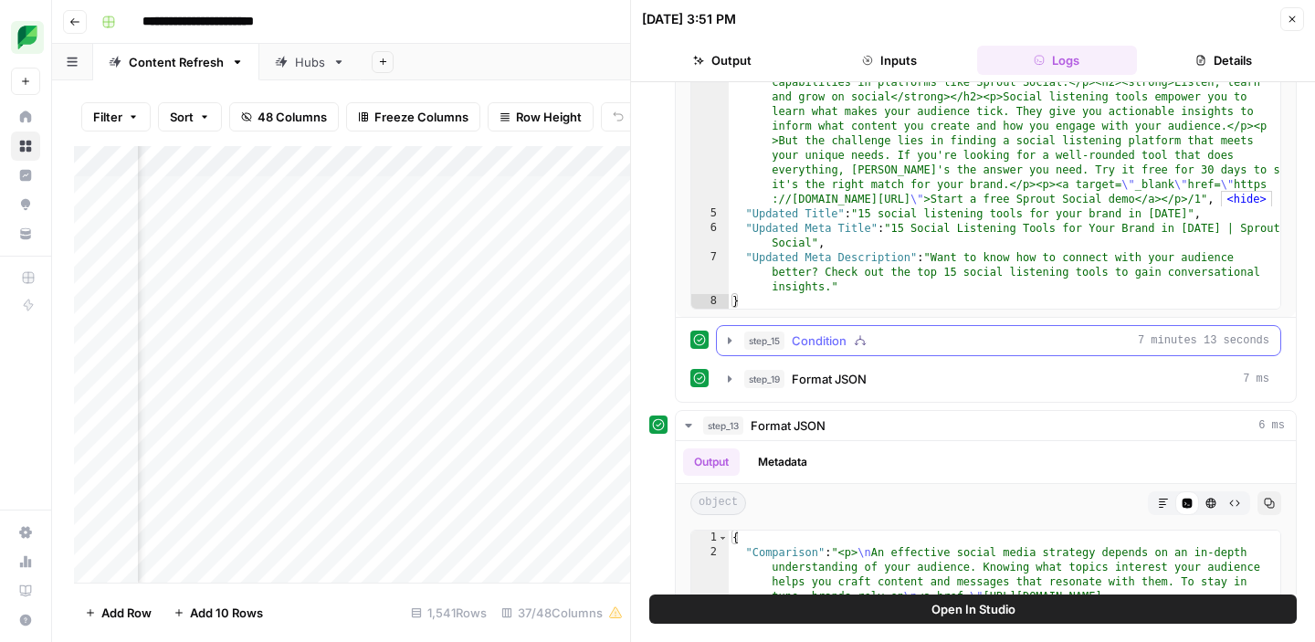
click at [729, 339] on icon "button" at bounding box center [730, 340] width 4 height 6
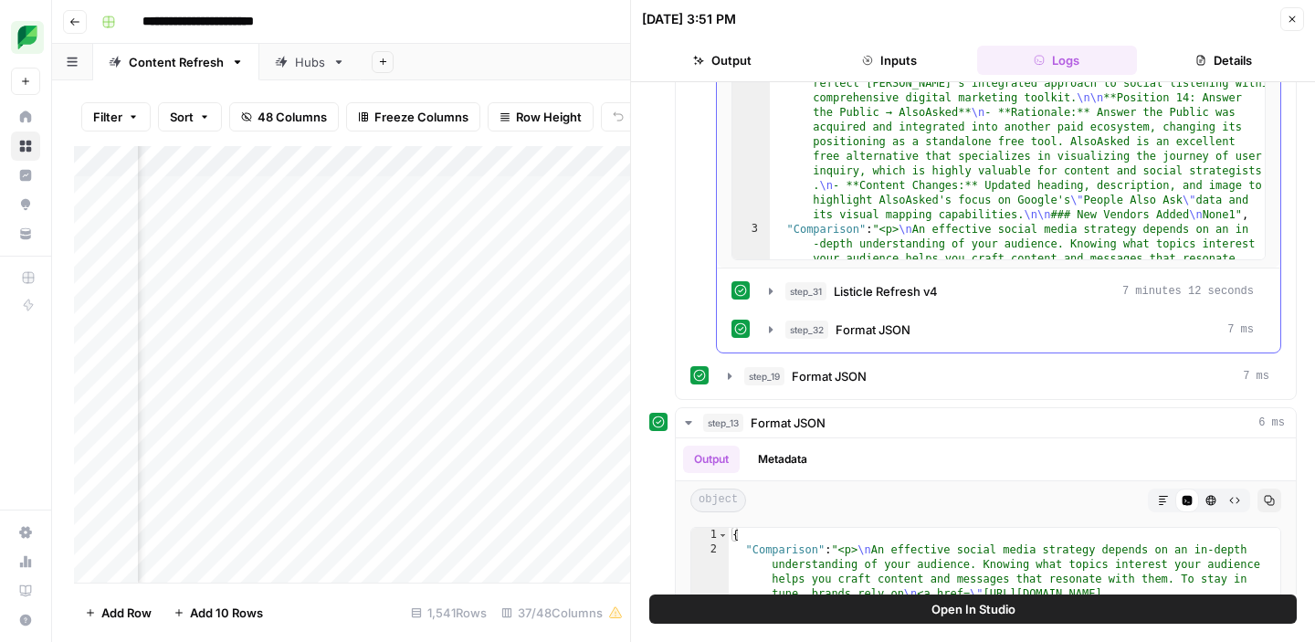
scroll to position [816, 0]
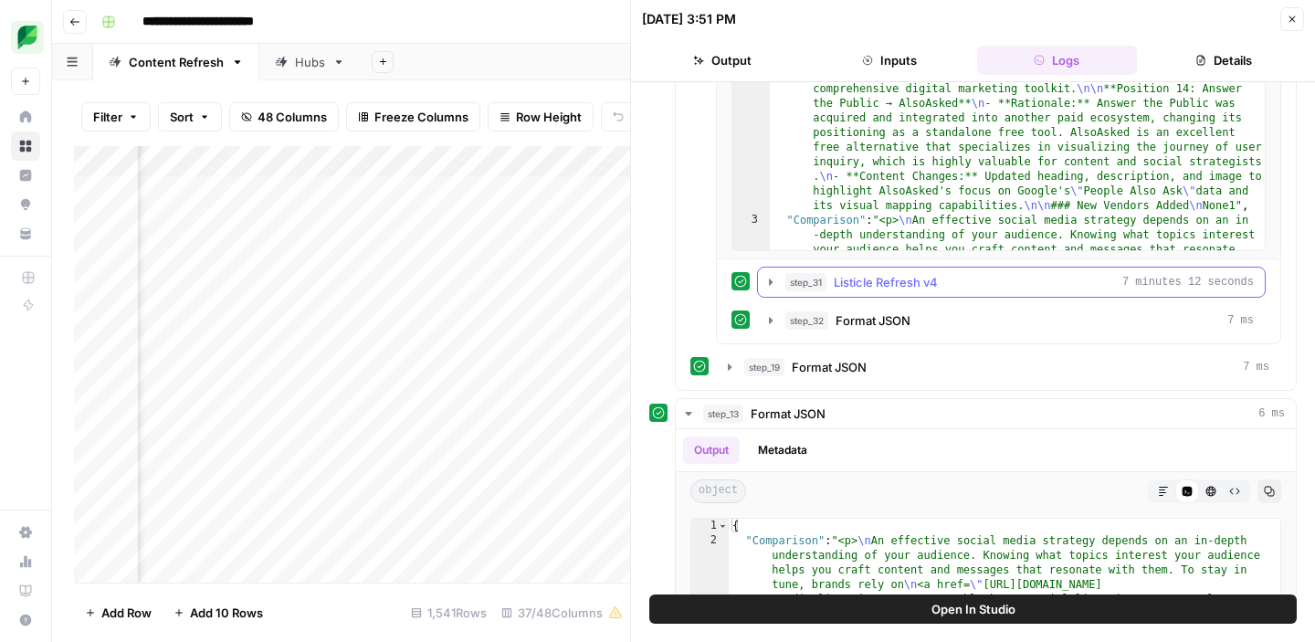
click at [775, 282] on icon "button" at bounding box center [771, 282] width 15 height 15
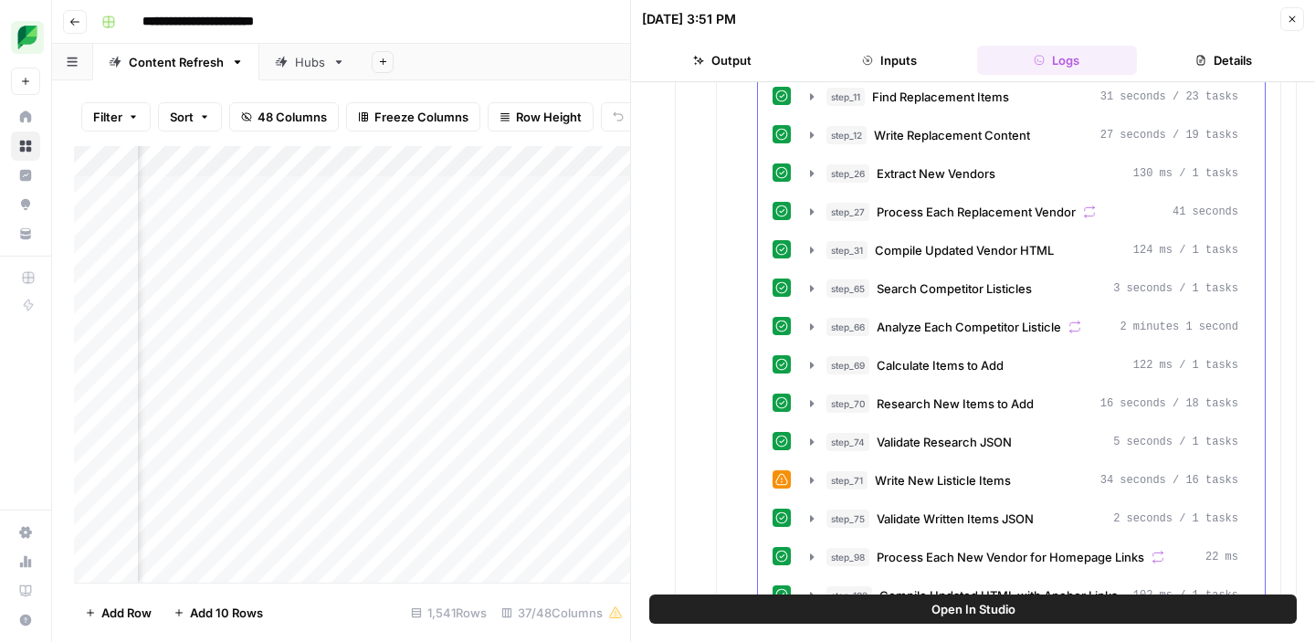
scroll to position [1731, 0]
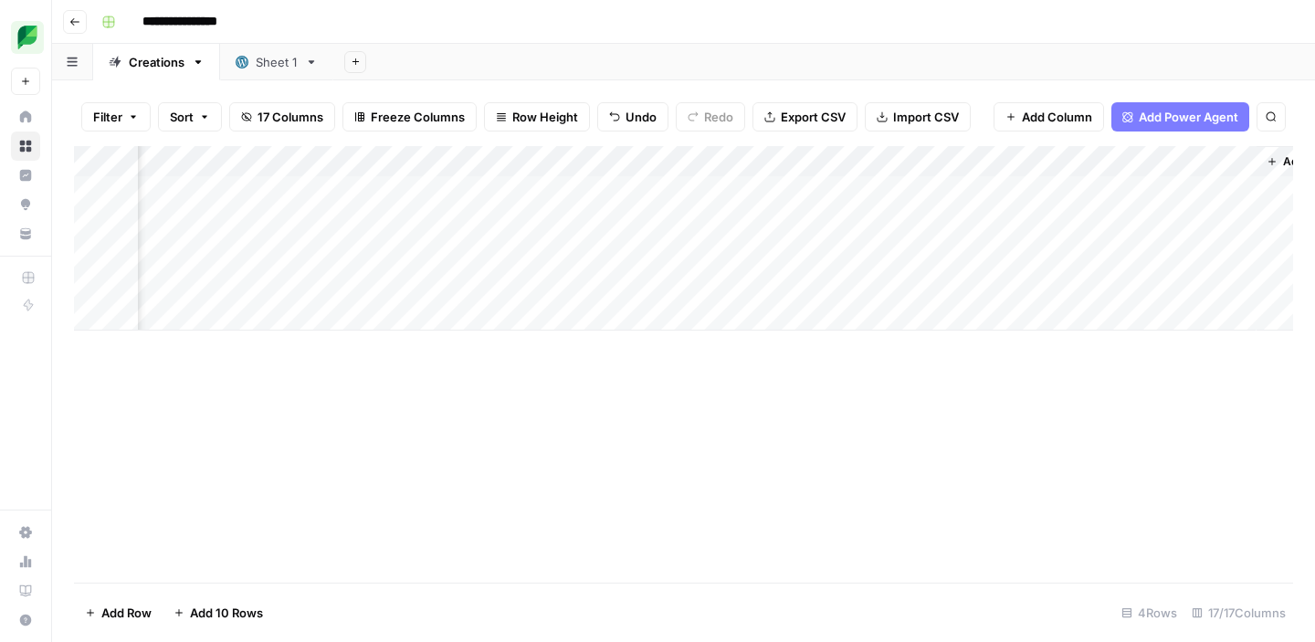
scroll to position [0, 1941]
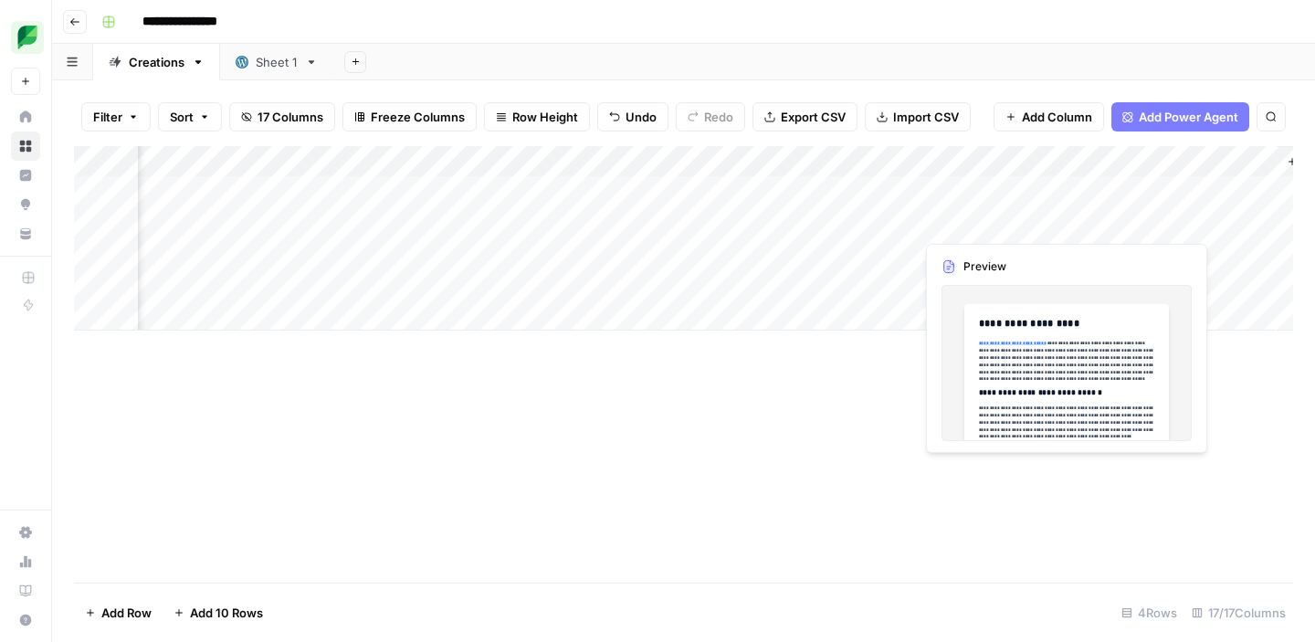
click at [1002, 219] on div "Add Column" at bounding box center [683, 238] width 1219 height 184
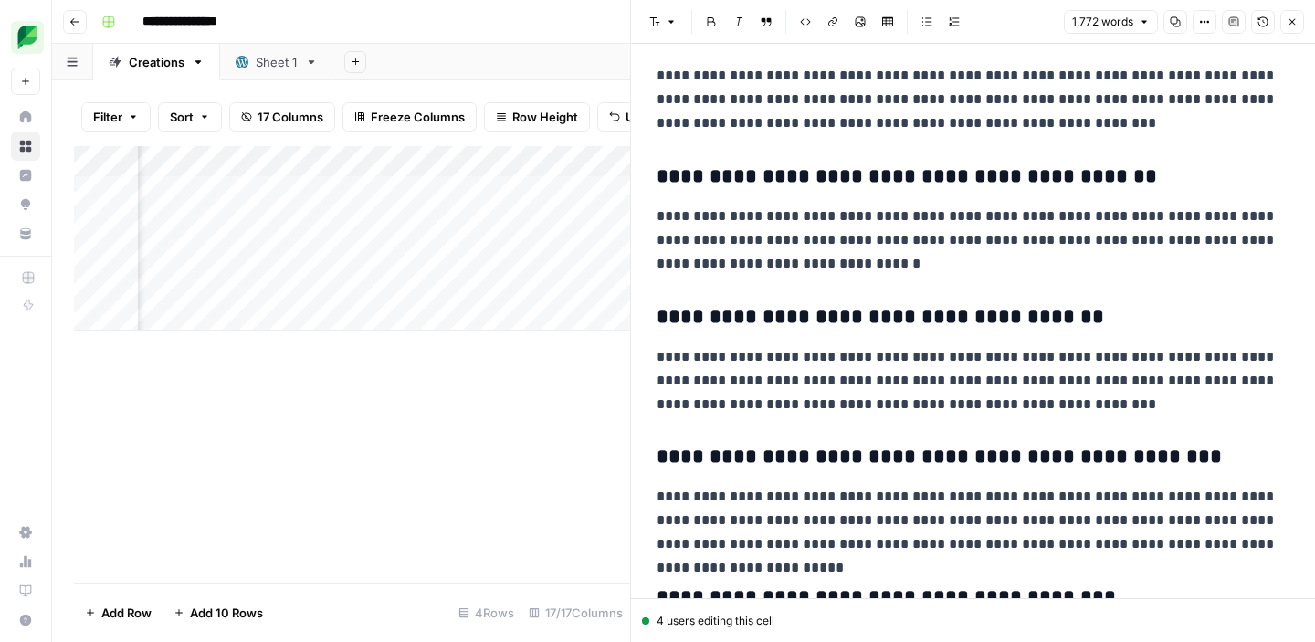
scroll to position [6111, 0]
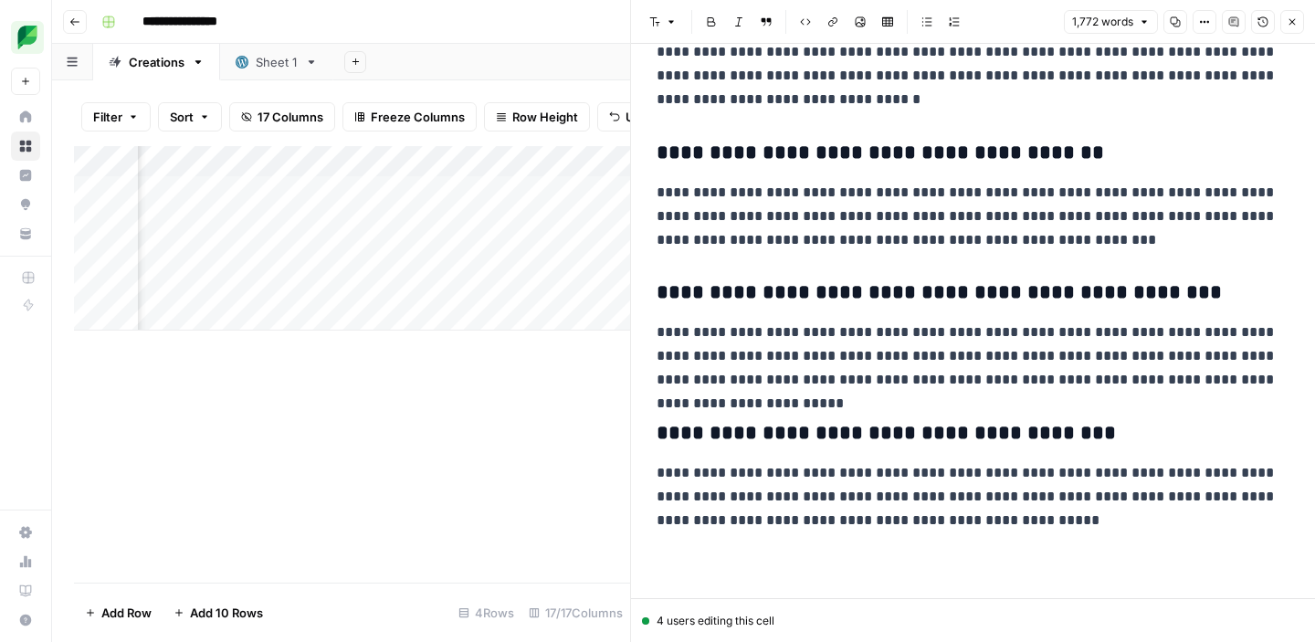
click at [816, 216] on p "**********" at bounding box center [973, 216] width 633 height 71
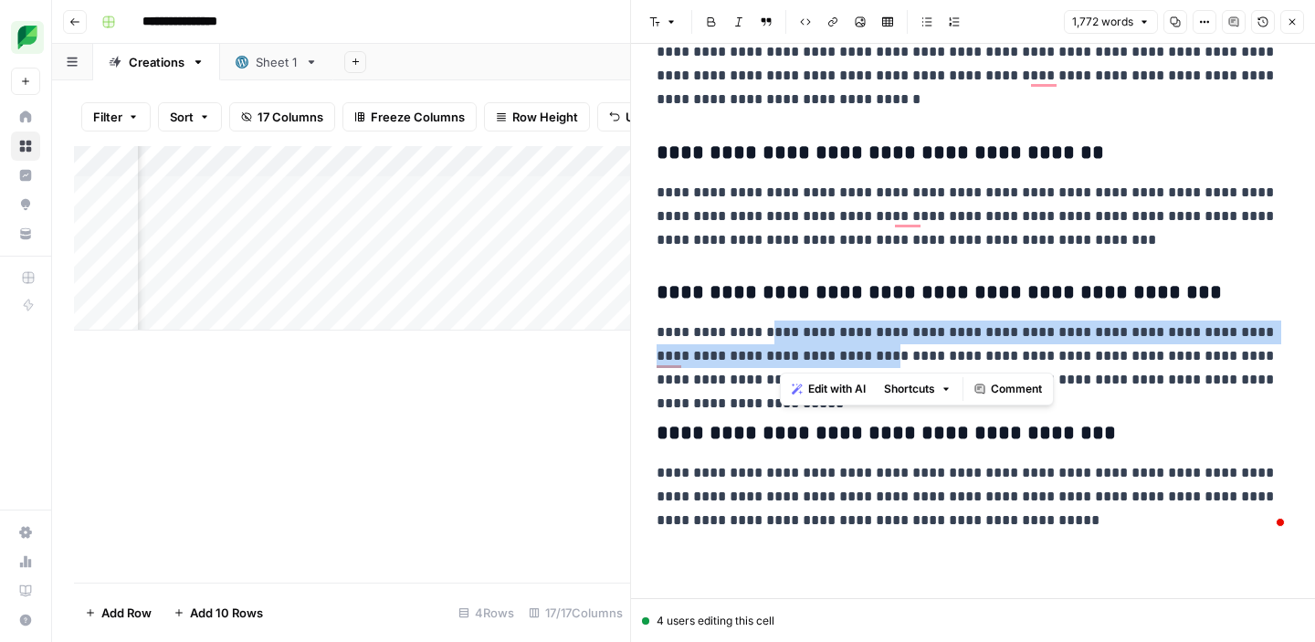
drag, startPoint x: 800, startPoint y: 348, endPoint x: 767, endPoint y: 333, distance: 36.0
click at [767, 333] on p "**********" at bounding box center [973, 356] width 633 height 71
click at [775, 334] on p "**********" at bounding box center [973, 356] width 633 height 71
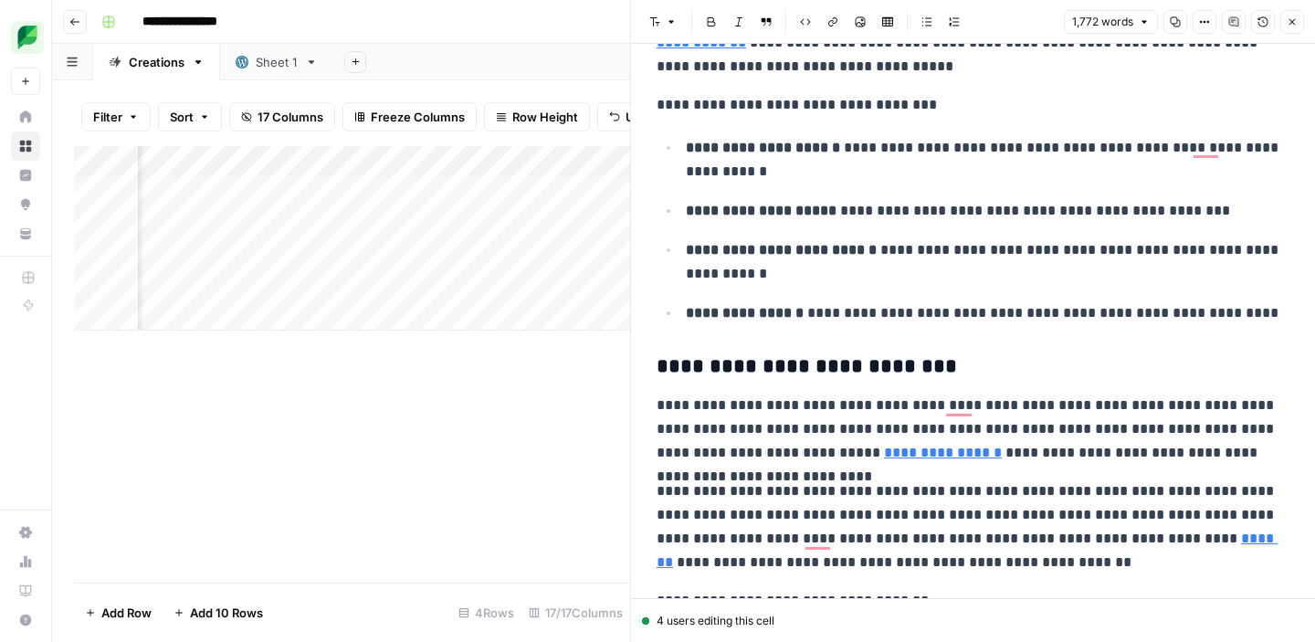
scroll to position [1557, 0]
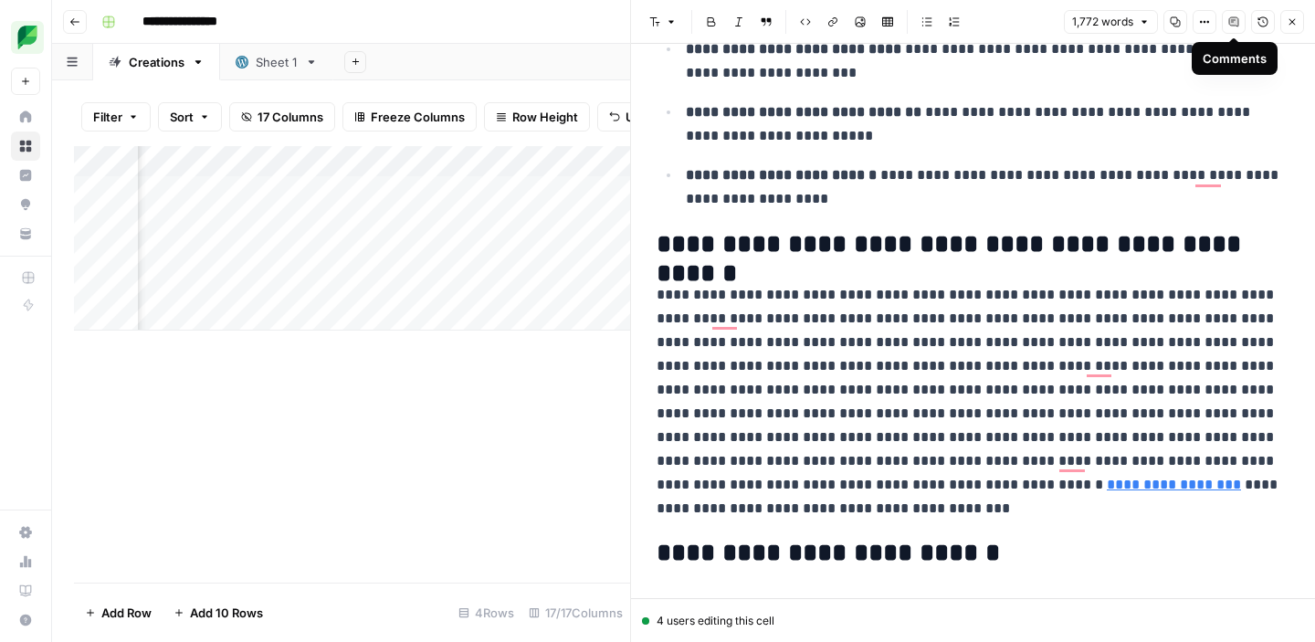
click at [1228, 23] on icon "button" at bounding box center [1233, 21] width 11 height 11
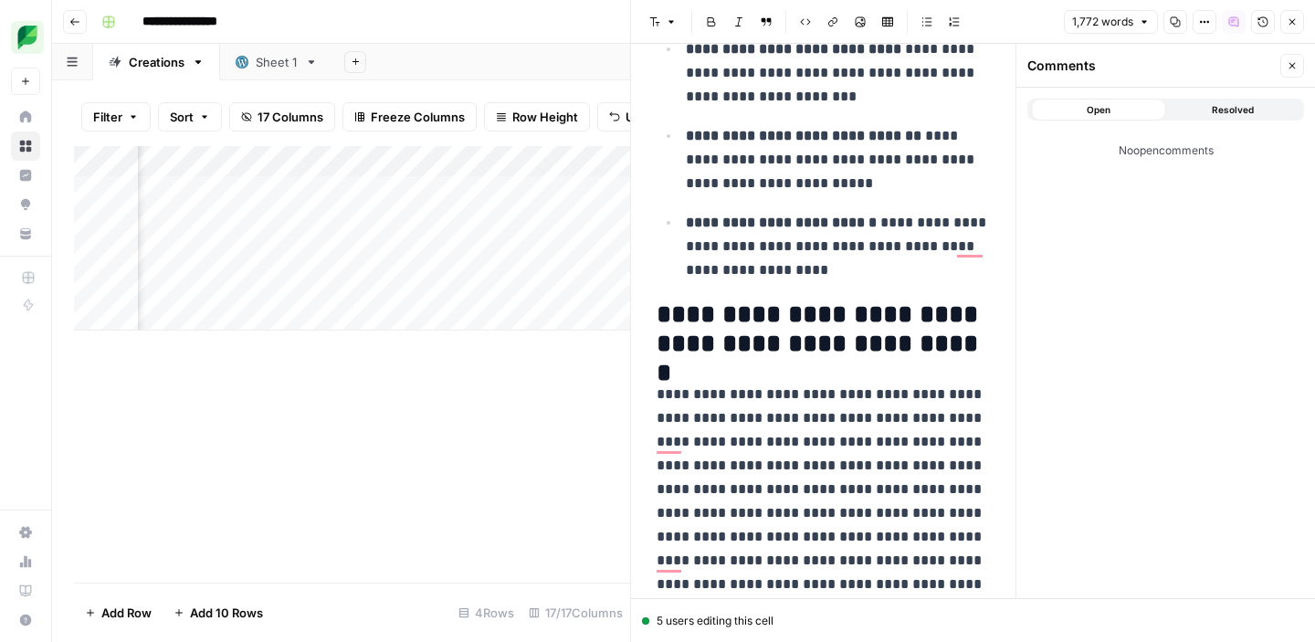
click at [1163, 65] on div "Comments" at bounding box center [1151, 66] width 248 height 18
click at [1297, 66] on span "Close" at bounding box center [1297, 66] width 1 height 1
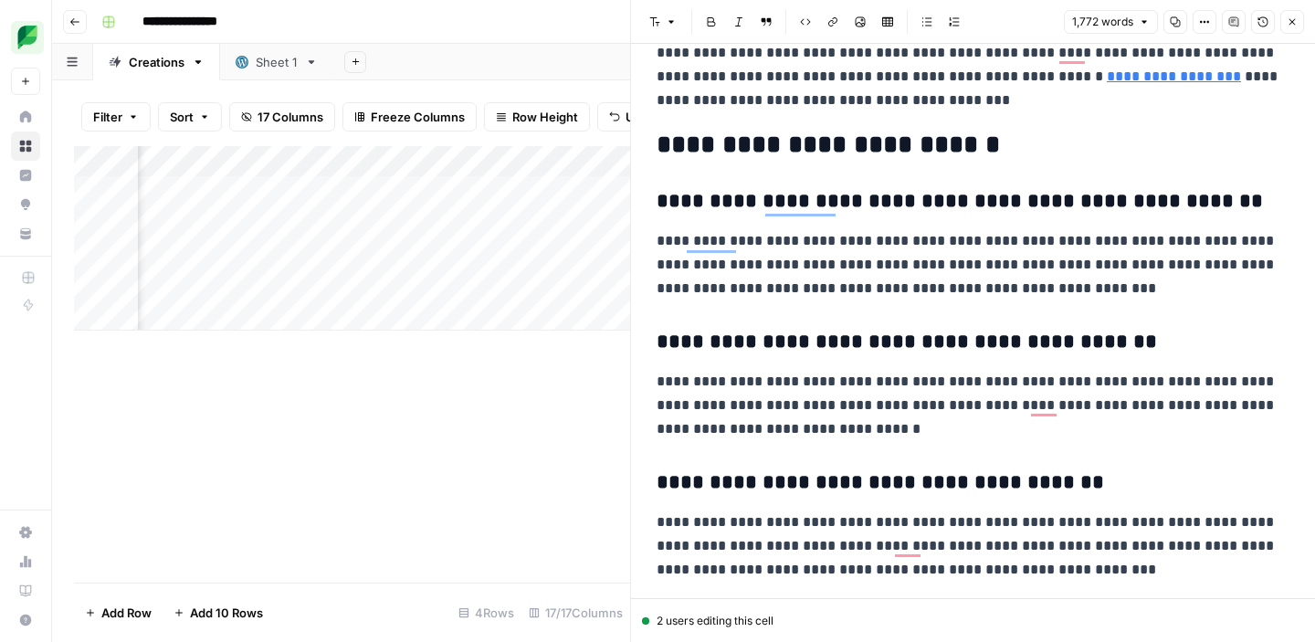
scroll to position [5780, 0]
click at [1290, 24] on icon "button" at bounding box center [1293, 22] width 6 height 6
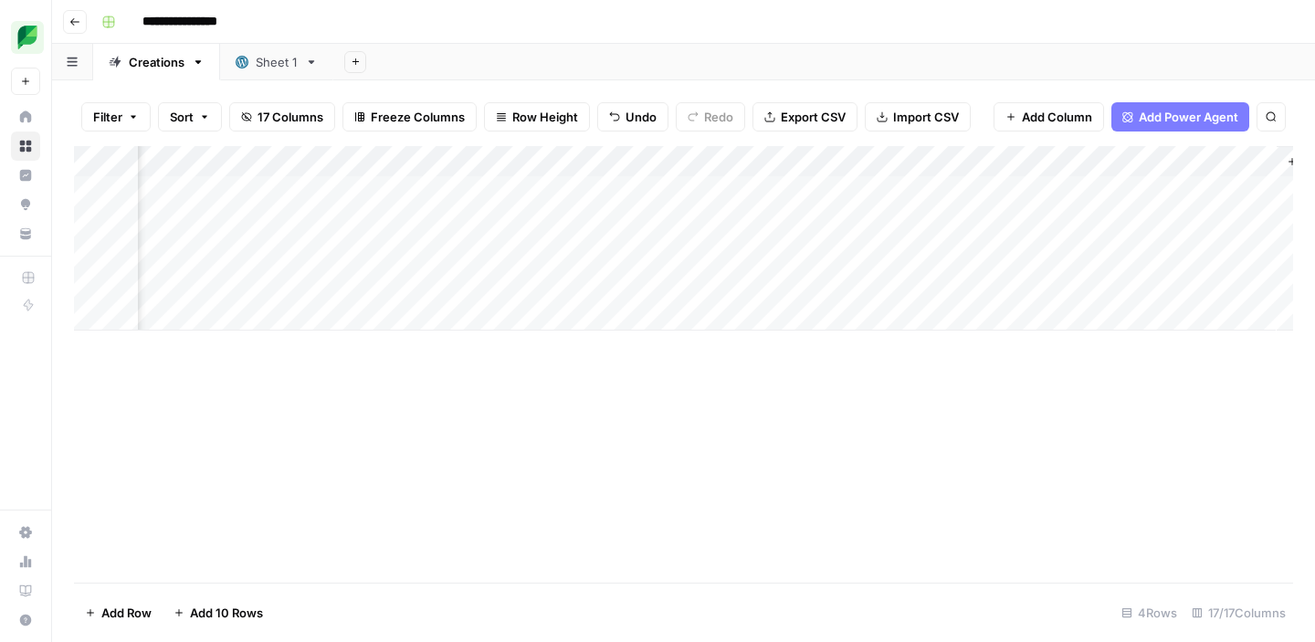
click at [1272, 115] on icon "button" at bounding box center [1271, 116] width 11 height 11
type input "**********"
click at [258, 73] on link "Sheet 1" at bounding box center [276, 62] width 113 height 37
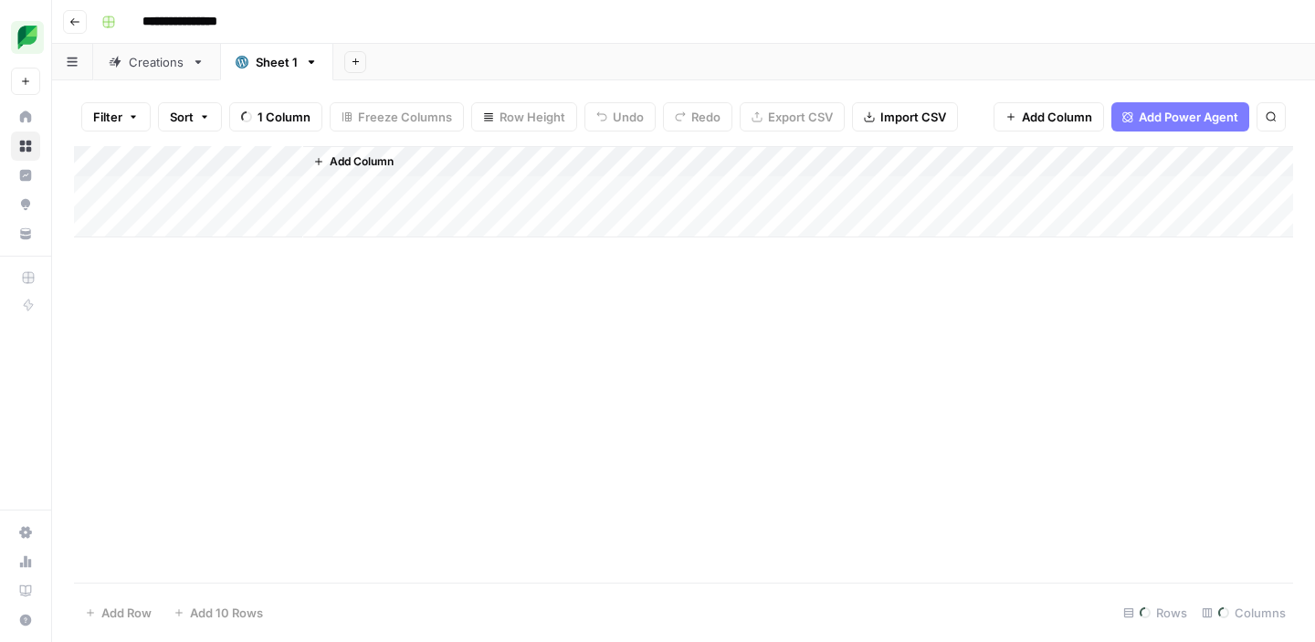
click at [144, 76] on link "Creations" at bounding box center [156, 62] width 127 height 37
type input "**********"
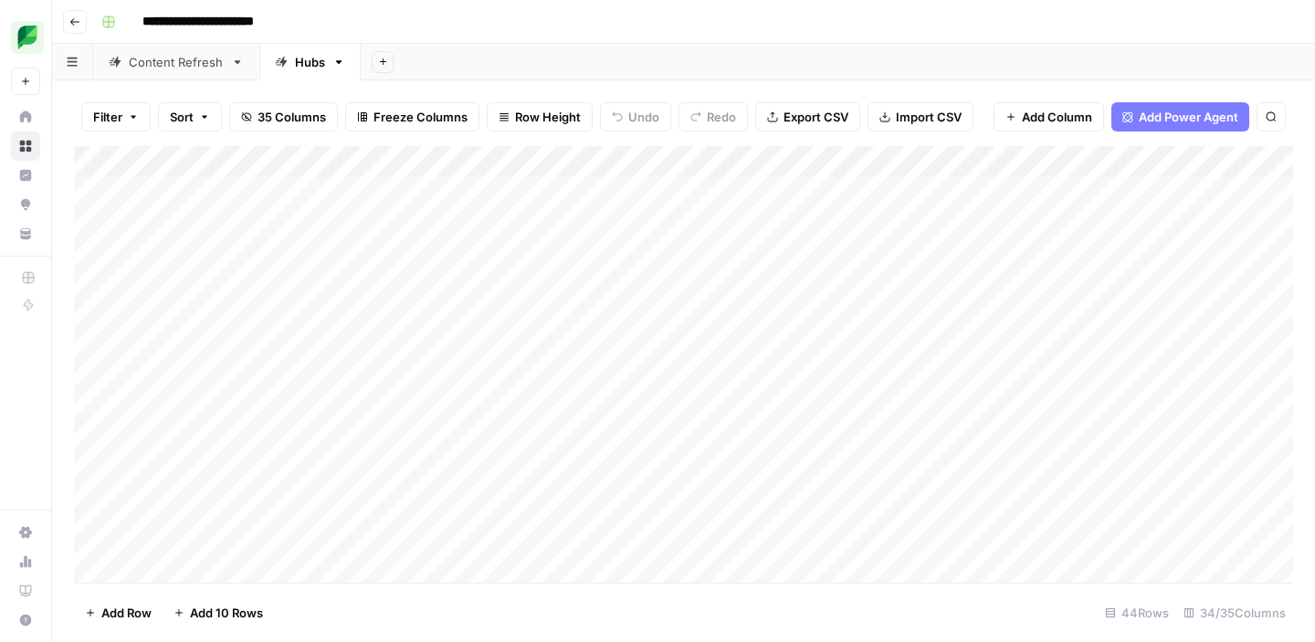
click at [237, 64] on icon at bounding box center [237, 62] width 13 height 13
click at [314, 65] on div "Hubs" at bounding box center [310, 62] width 30 height 18
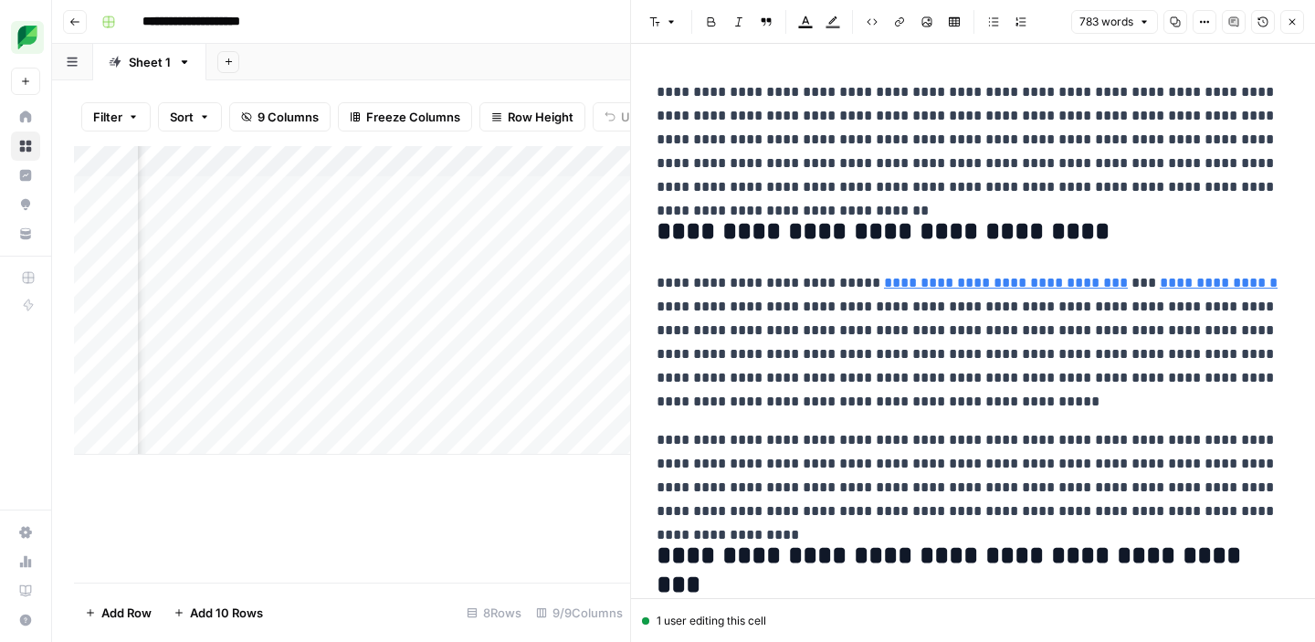
scroll to position [0, 832]
